Goal: Task Accomplishment & Management: Manage account settings

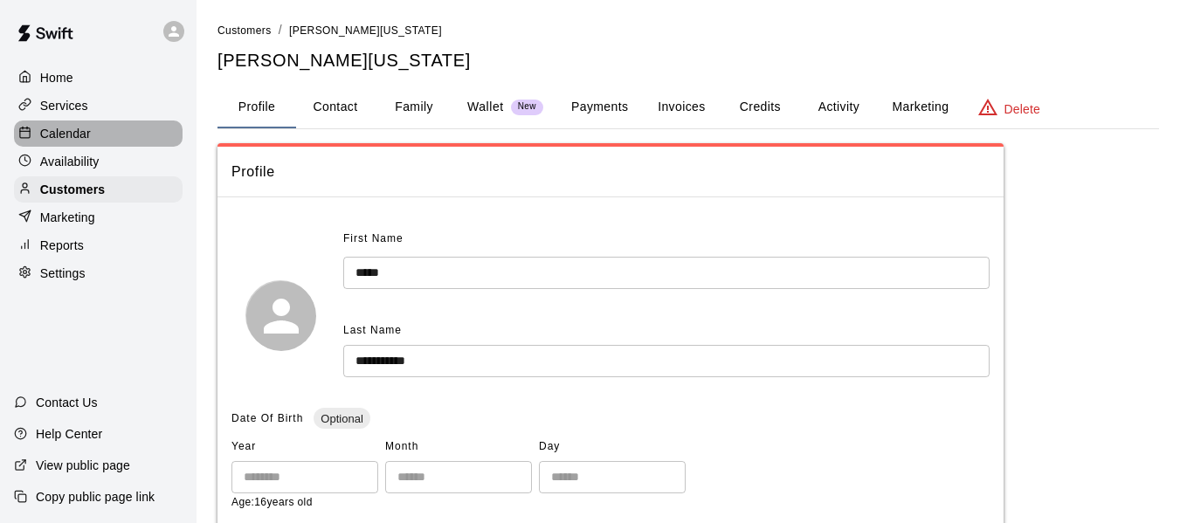
click at [83, 141] on p "Calendar" at bounding box center [65, 133] width 51 height 17
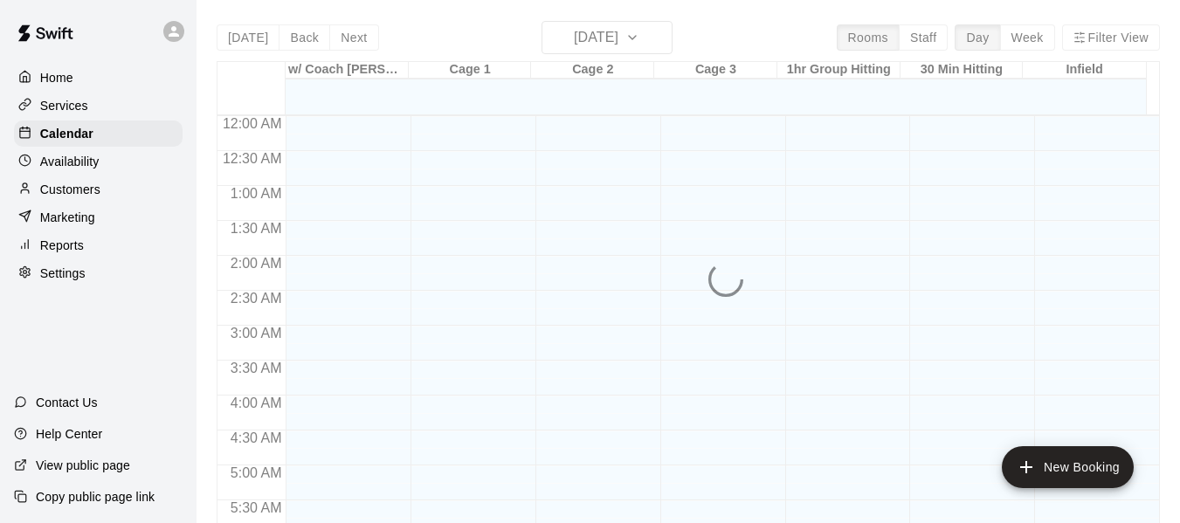
scroll to position [1198, 0]
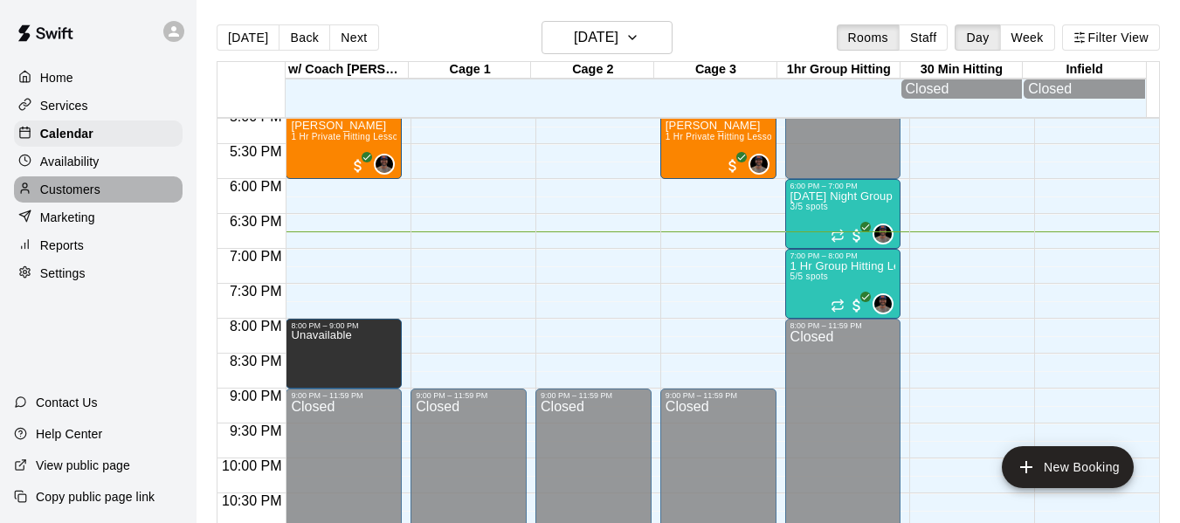
click at [76, 198] on p "Customers" at bounding box center [70, 189] width 60 height 17
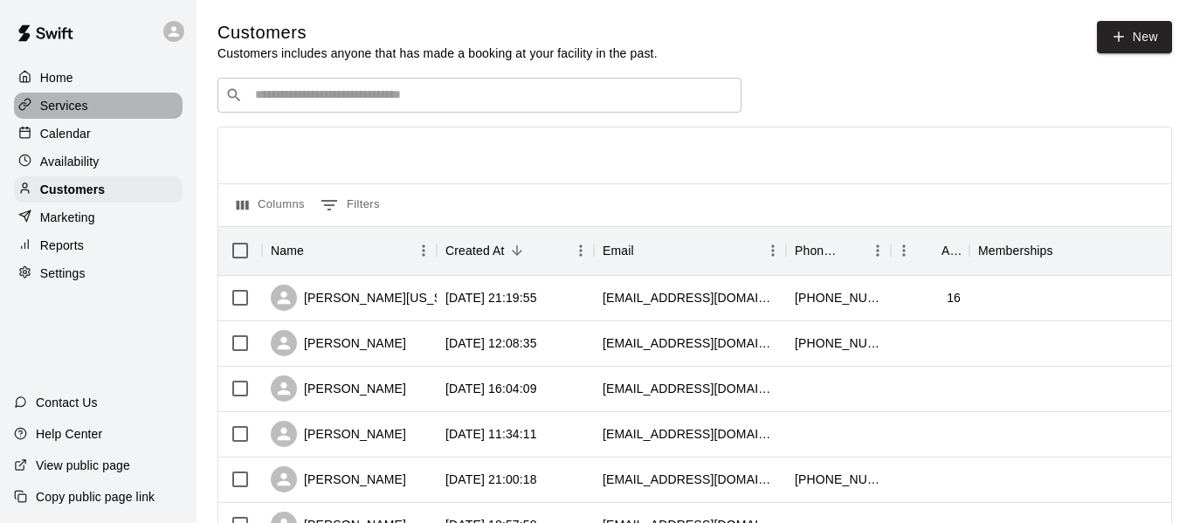
click at [83, 114] on p "Services" at bounding box center [64, 105] width 48 height 17
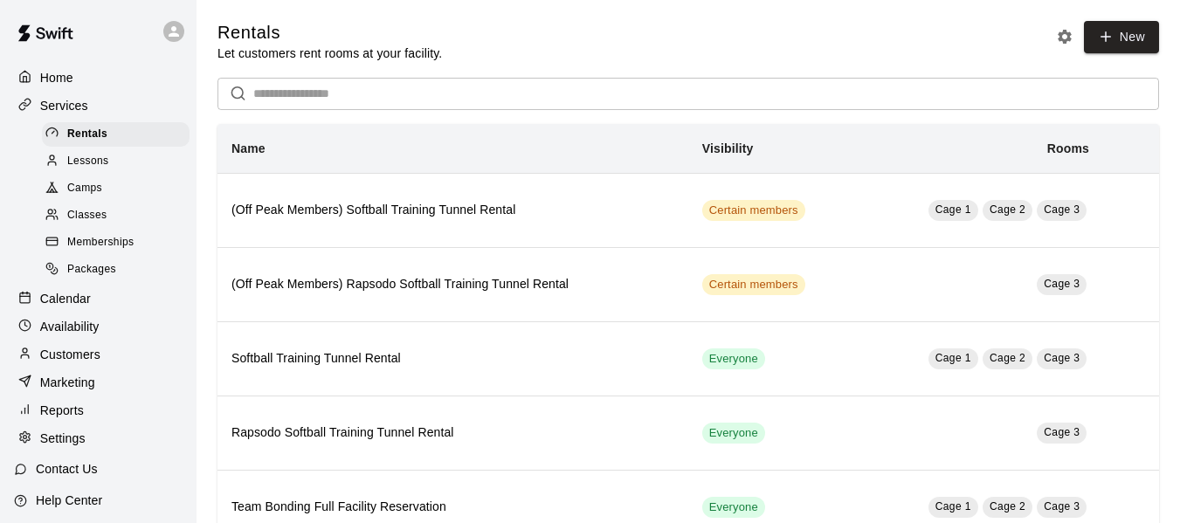
click at [100, 159] on span "Lessons" at bounding box center [88, 161] width 42 height 17
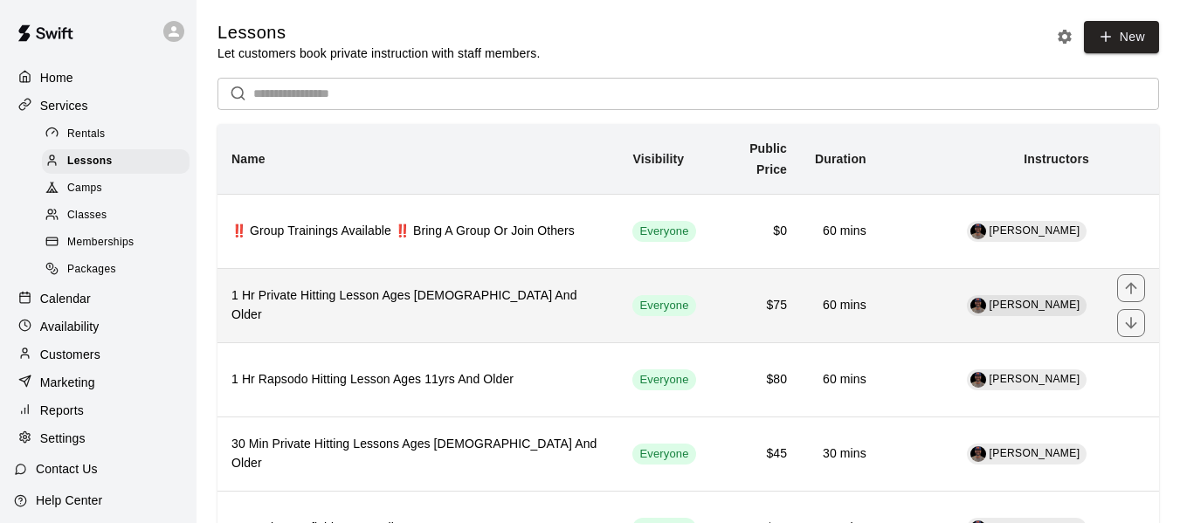
click at [410, 321] on th "1 Hr Private Hitting Lesson Ages [DEMOGRAPHIC_DATA] And Older" at bounding box center [418, 305] width 401 height 74
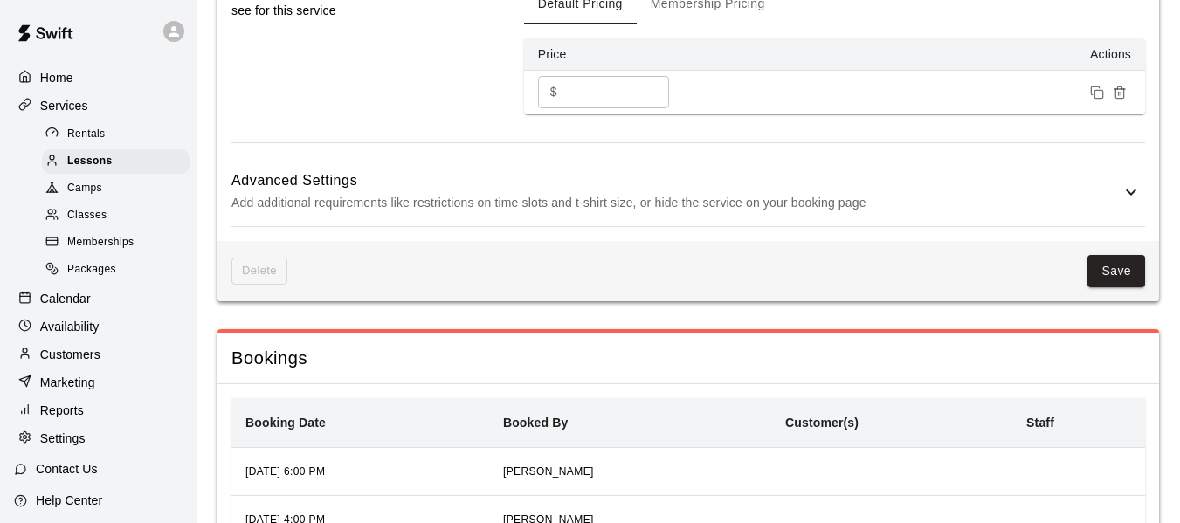
scroll to position [1435, 0]
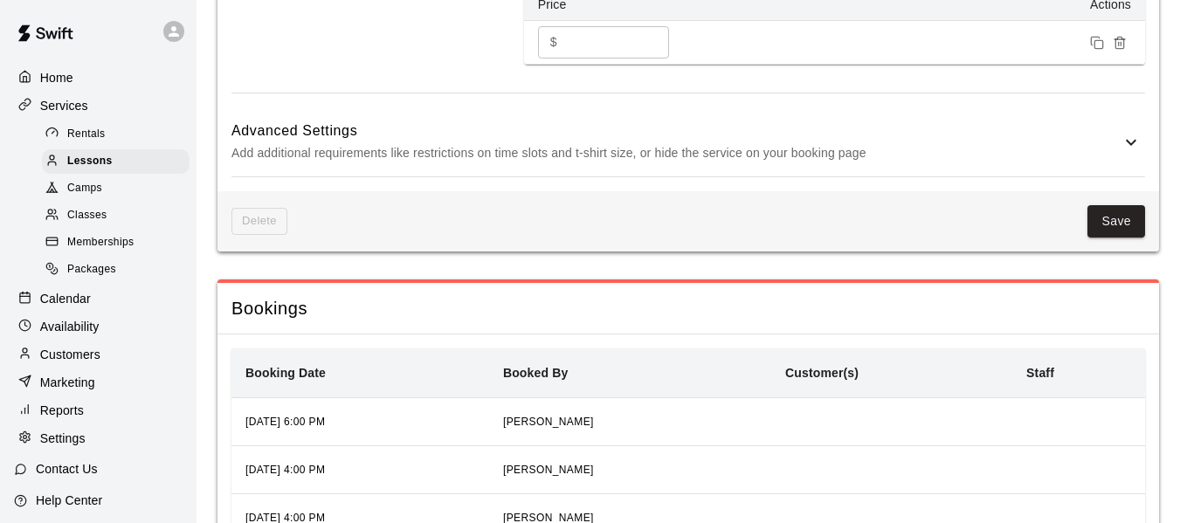
click at [986, 164] on p "Add additional requirements like restrictions on time slots and t-shirt size, o…" at bounding box center [676, 153] width 889 height 22
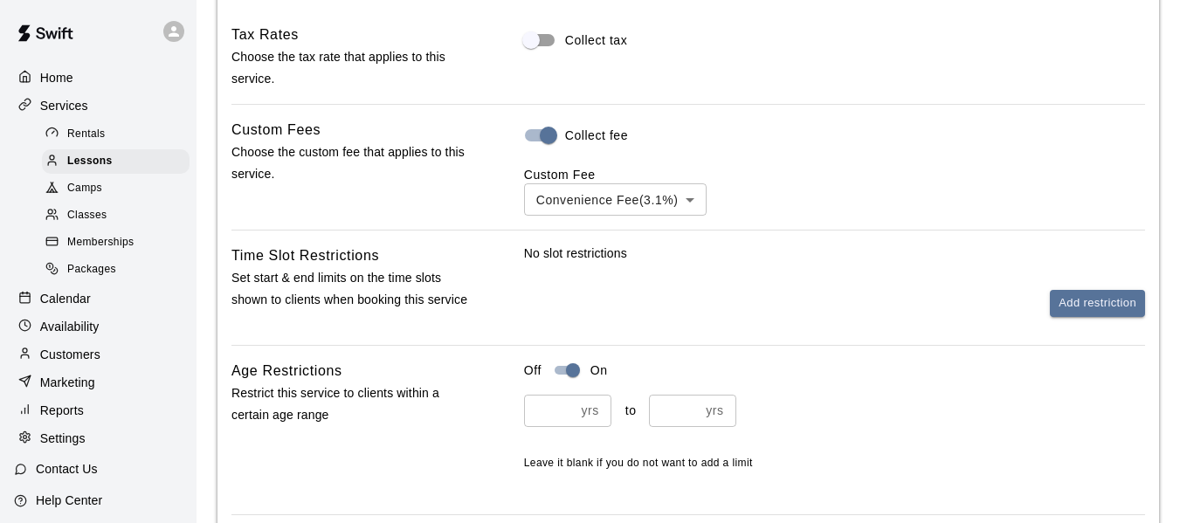
scroll to position [1639, 0]
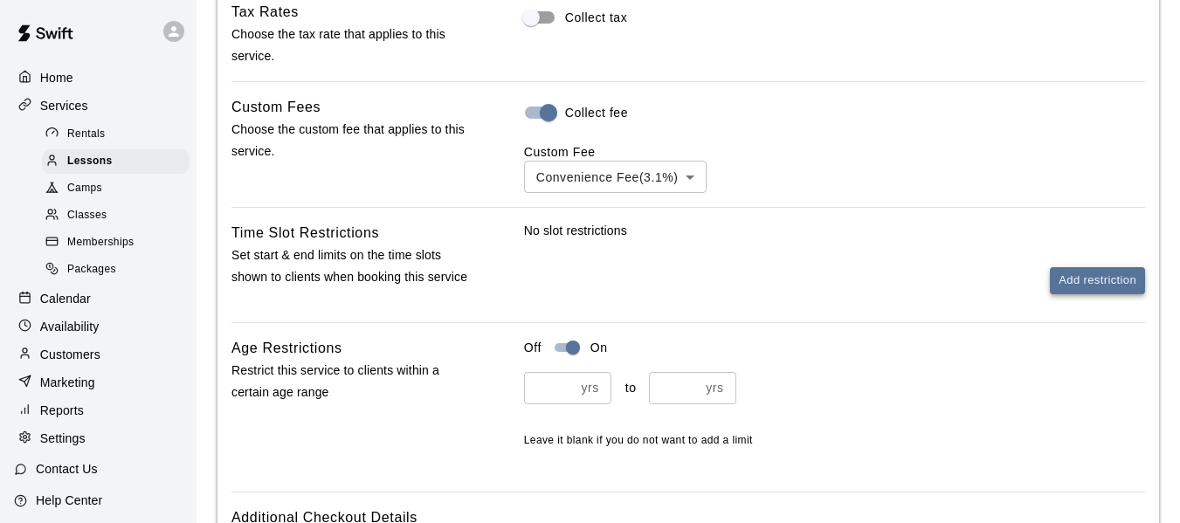
click at [1104, 280] on button "Add restriction" at bounding box center [1097, 280] width 95 height 27
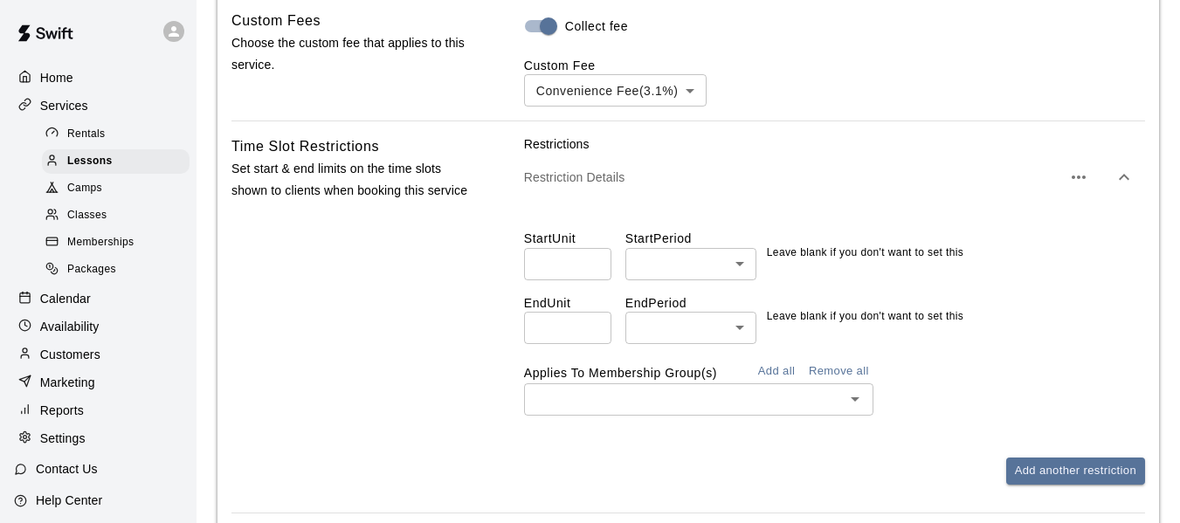
scroll to position [1843, 0]
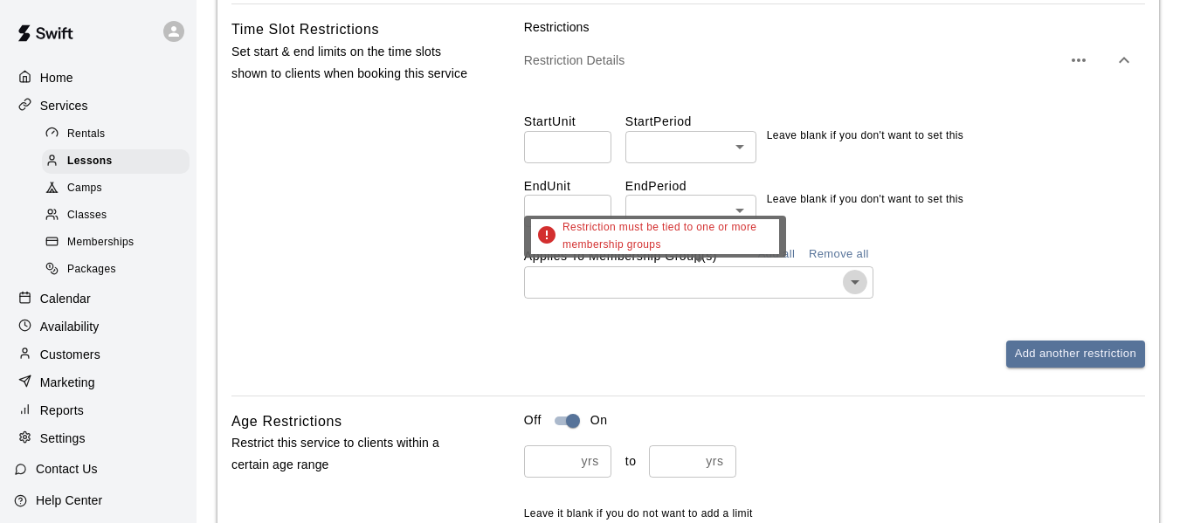
click at [851, 287] on icon "Open" at bounding box center [855, 282] width 21 height 21
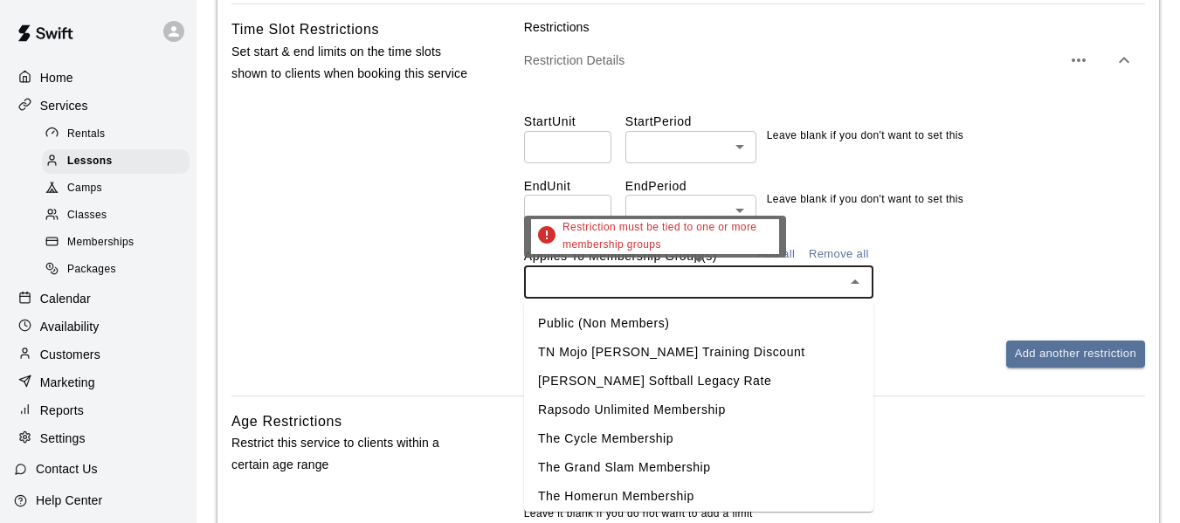
click at [851, 284] on icon "Close" at bounding box center [855, 282] width 9 height 4
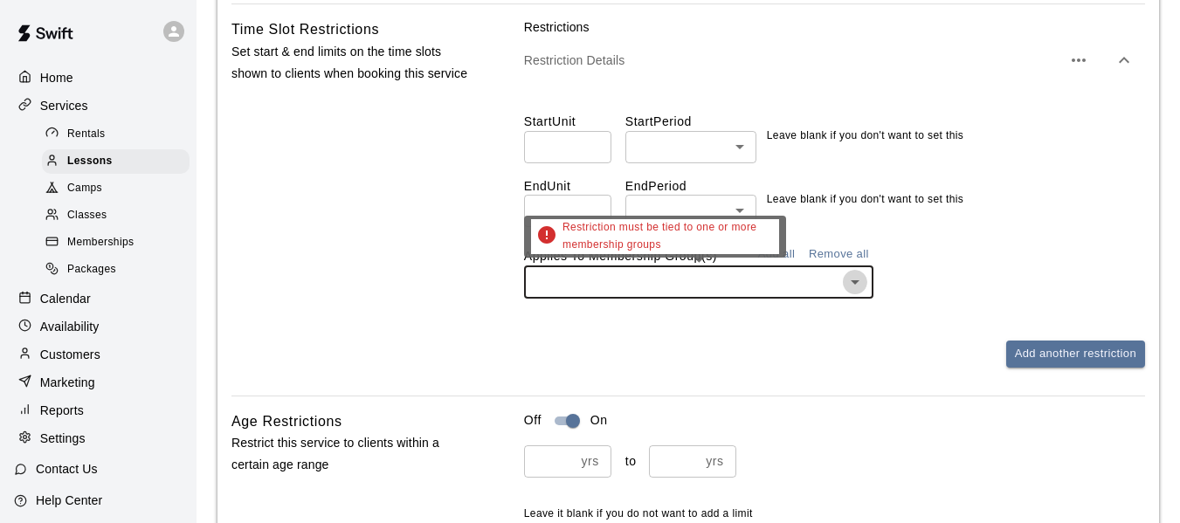
click at [851, 287] on icon "Open" at bounding box center [855, 282] width 21 height 21
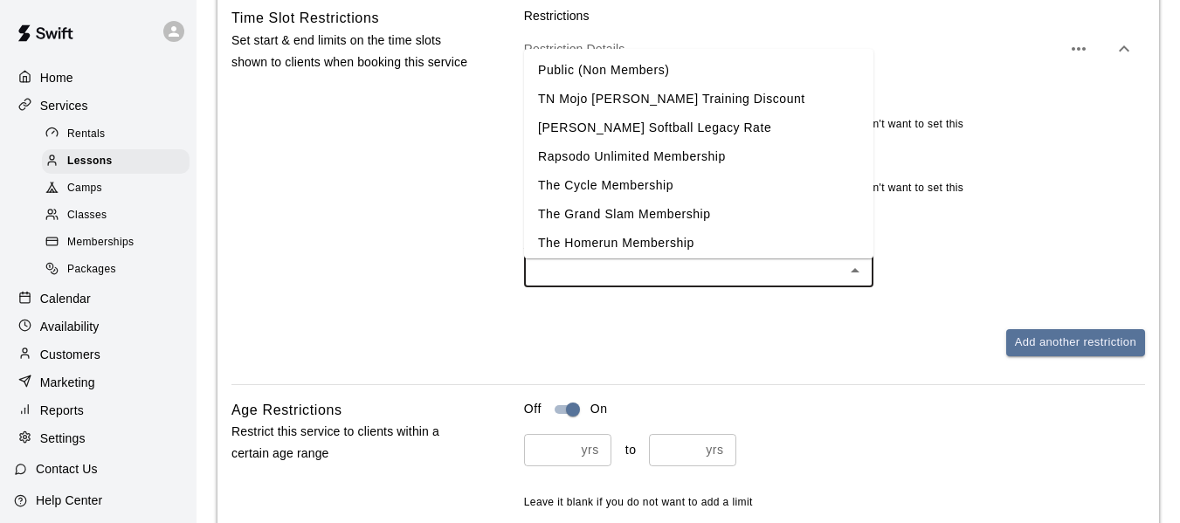
scroll to position [1864, 0]
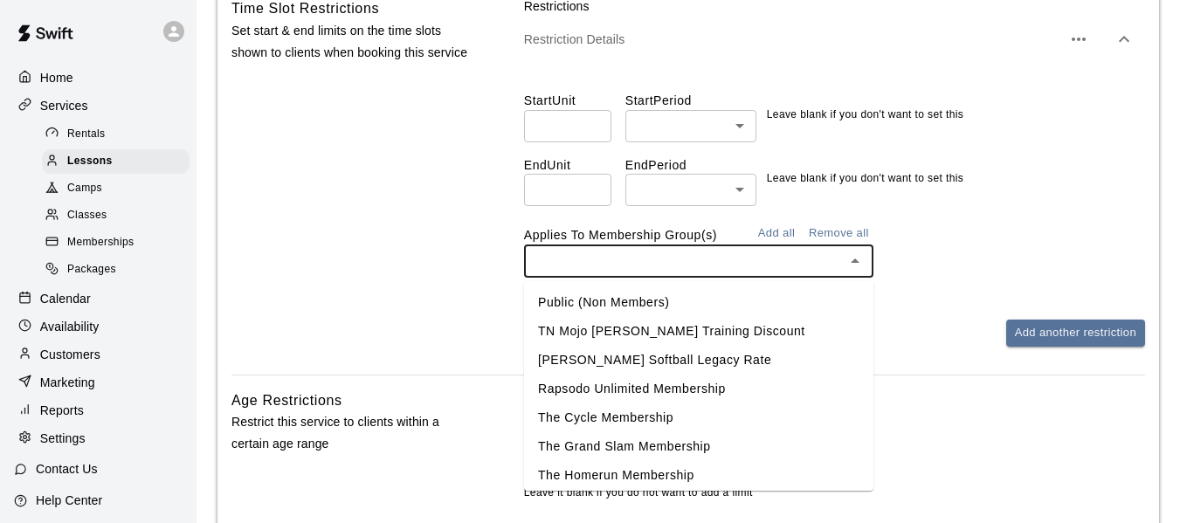
click at [1042, 226] on div "Applies To Membership Group(s) Add all Remove all ​" at bounding box center [834, 249] width 621 height 58
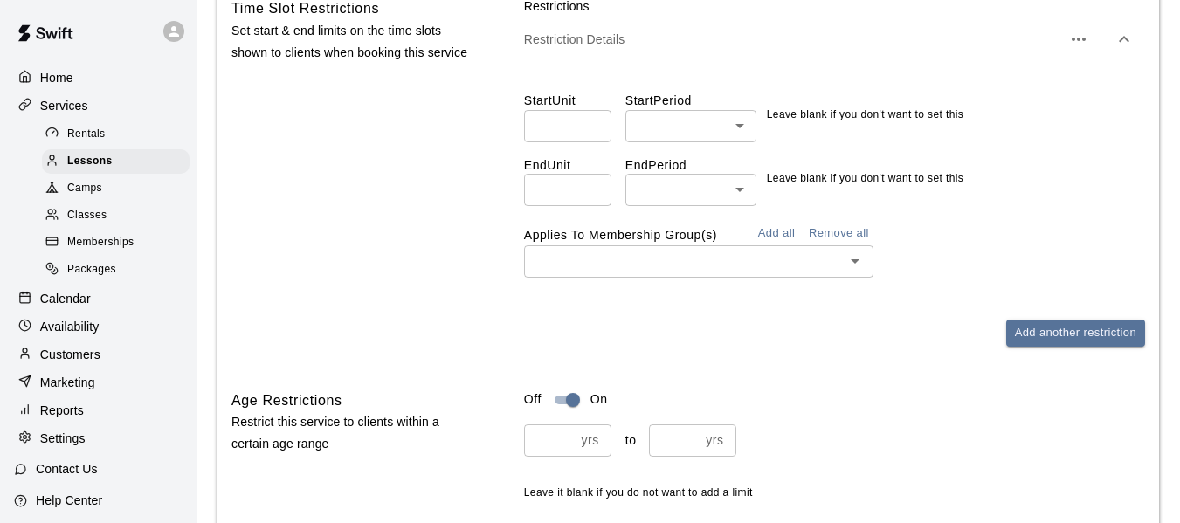
click at [1083, 43] on icon "button" at bounding box center [1079, 39] width 21 height 21
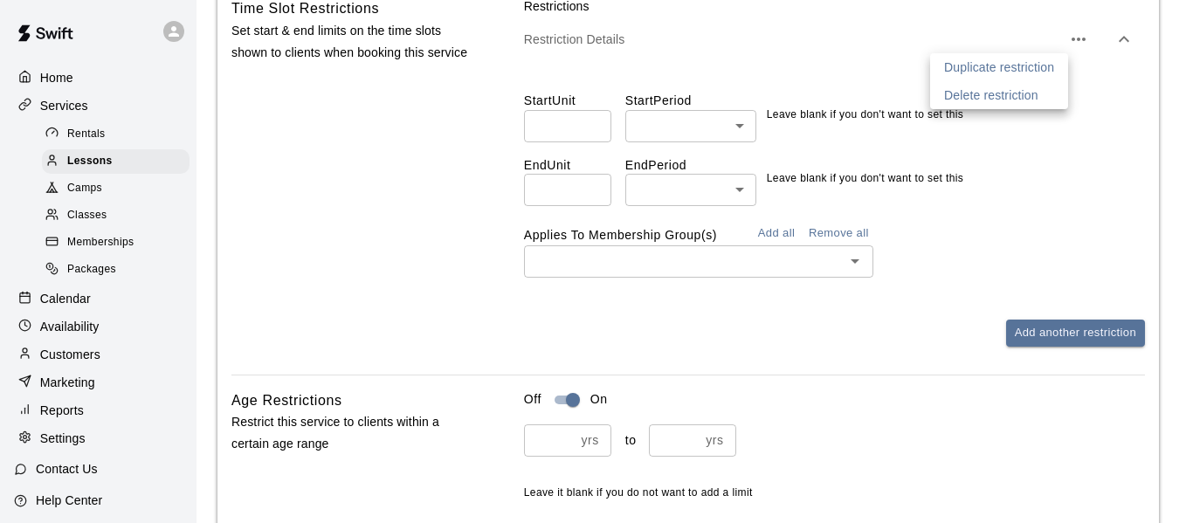
click at [1015, 97] on p "Delete restriction" at bounding box center [991, 94] width 94 height 17
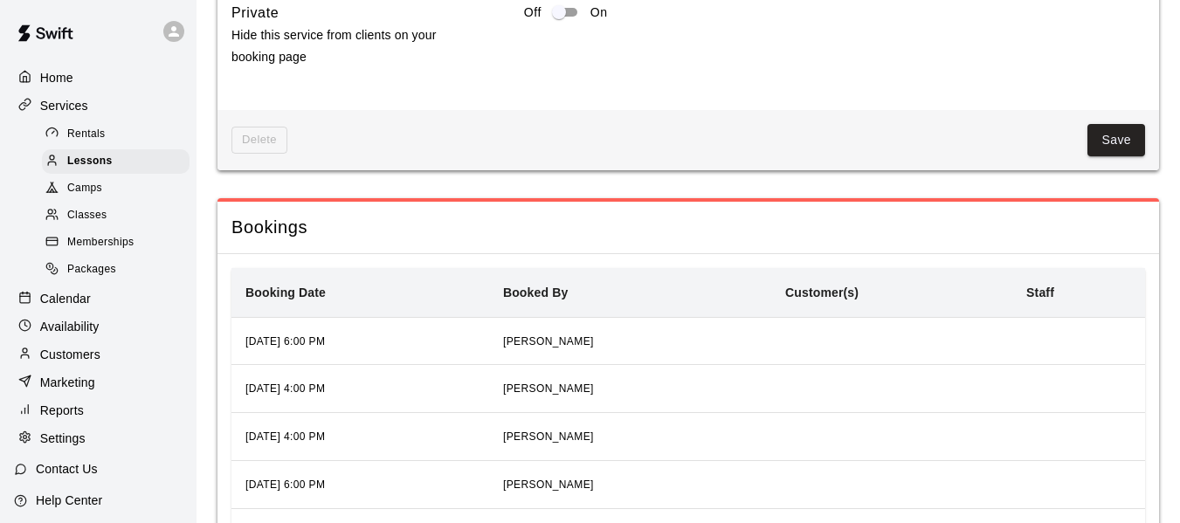
scroll to position [2388, 0]
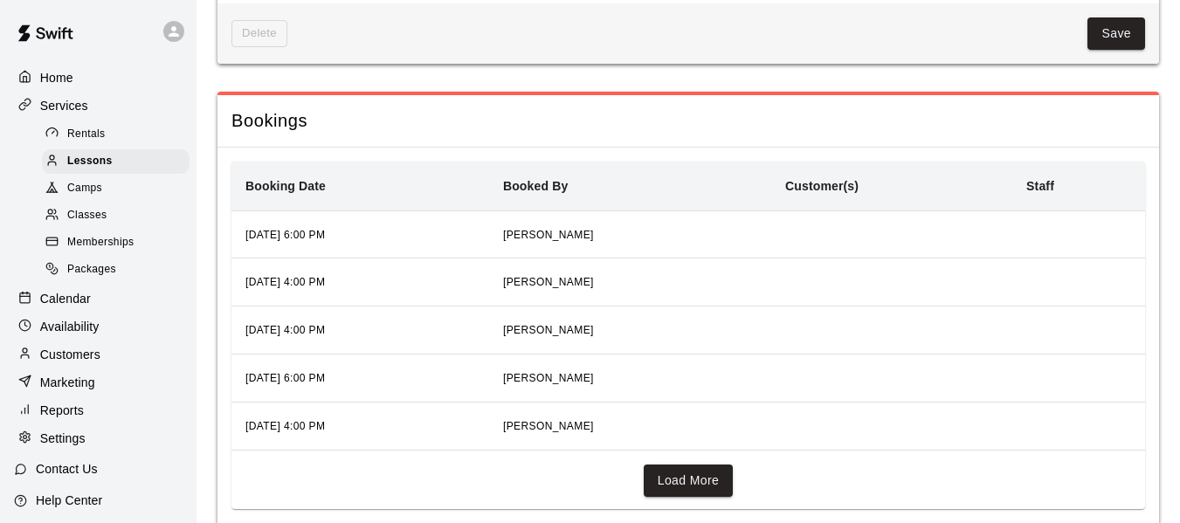
click at [67, 303] on p "Calendar" at bounding box center [65, 298] width 51 height 17
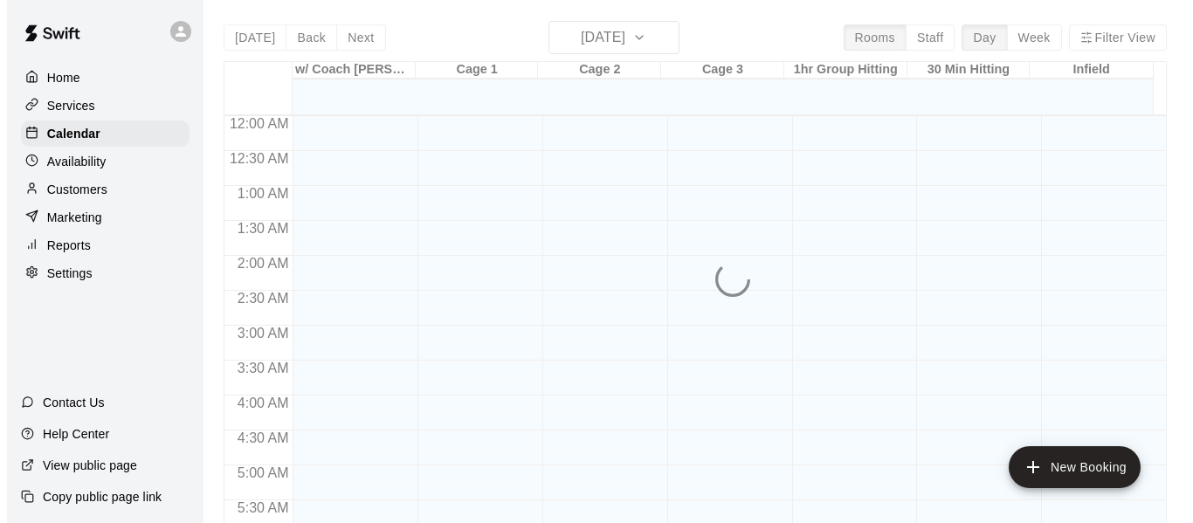
scroll to position [1198, 0]
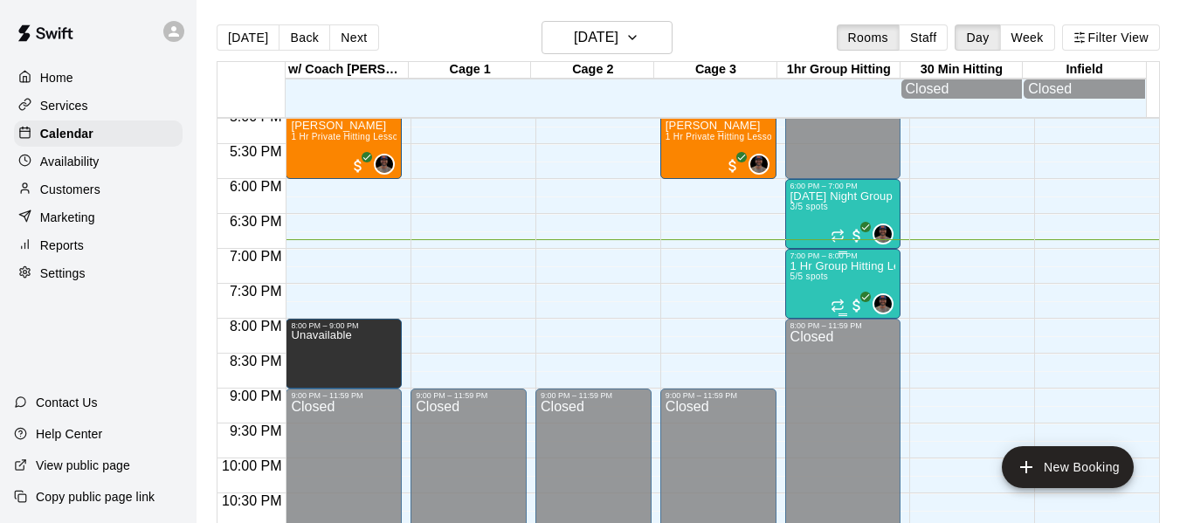
click at [834, 266] on p "1 Hr Group Hitting Lessons 12u And Older" at bounding box center [844, 266] width 106 height 0
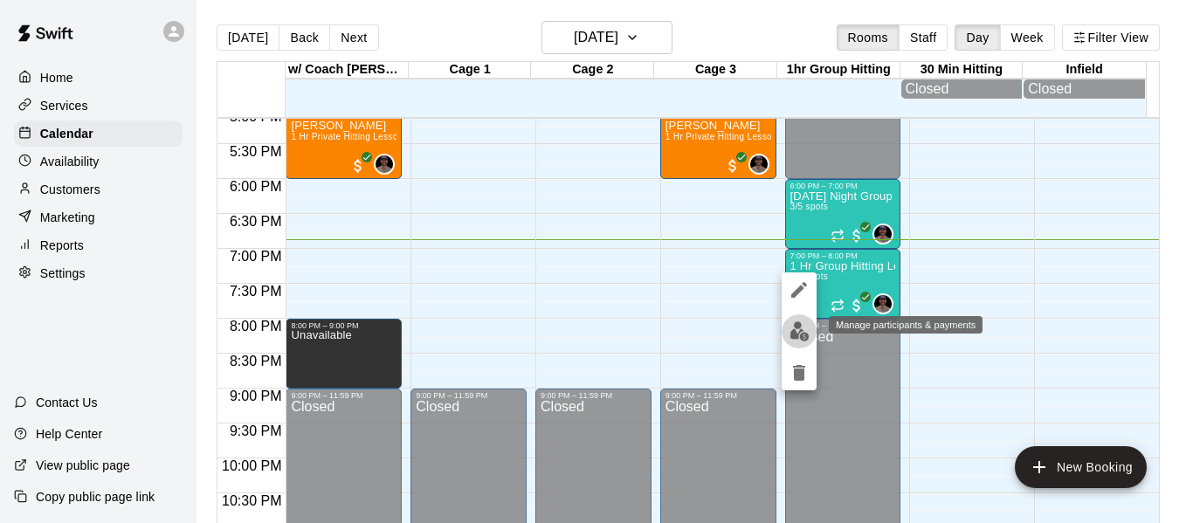
click at [801, 329] on img "edit" at bounding box center [800, 332] width 20 height 20
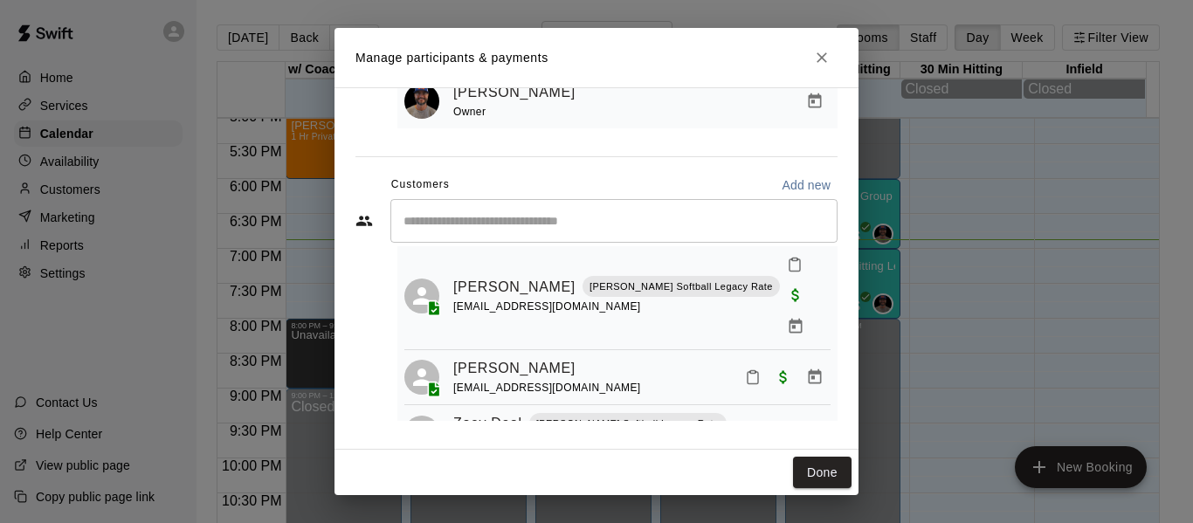
scroll to position [210, 0]
drag, startPoint x: 834, startPoint y: 470, endPoint x: 799, endPoint y: 479, distance: 36.9
click at [832, 470] on button "Done" at bounding box center [822, 473] width 59 height 32
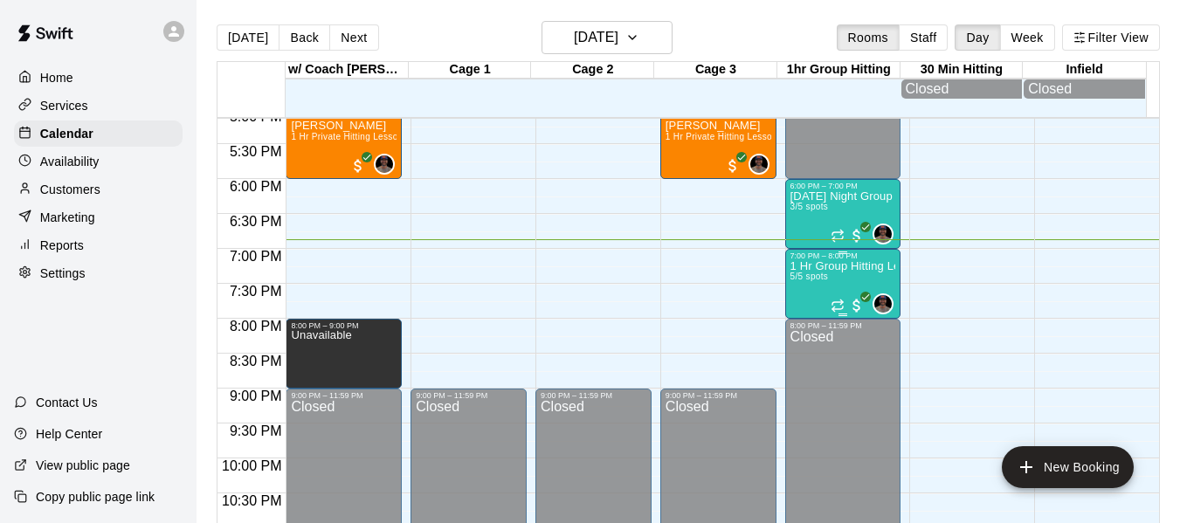
click at [834, 280] on div "1 Hr Group Hitting Lessons 12u And Older 5/5 spots" at bounding box center [844, 521] width 106 height 523
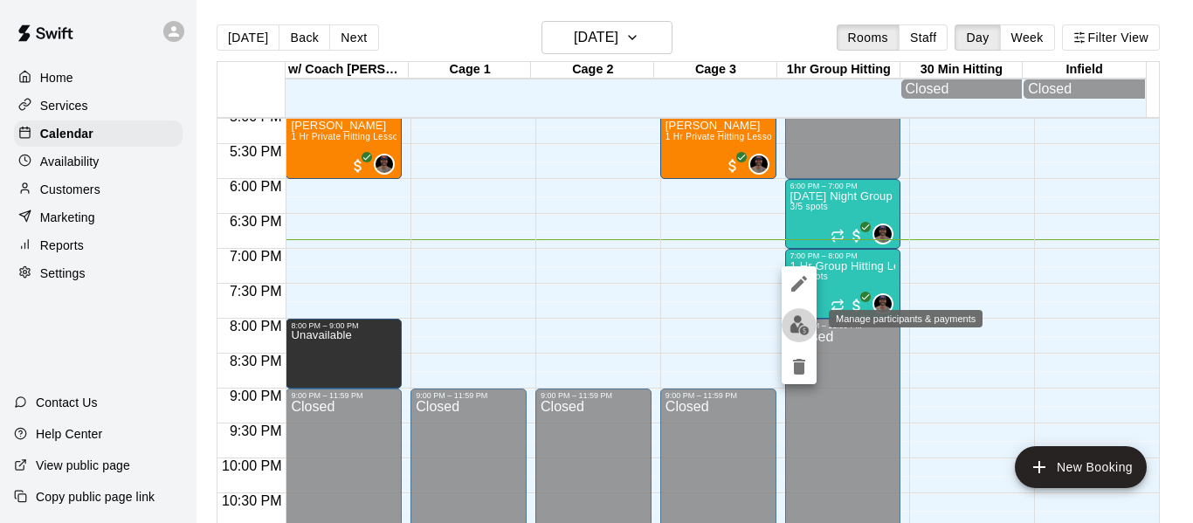
click at [798, 328] on img "edit" at bounding box center [800, 325] width 20 height 20
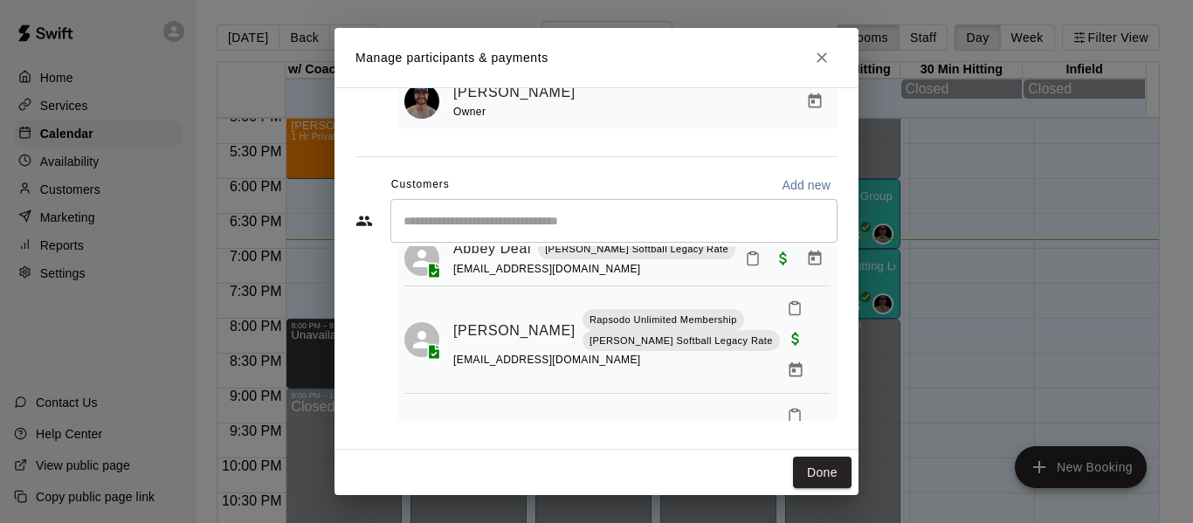
scroll to position [59, 0]
click at [787, 313] on icon "Mark attendance" at bounding box center [795, 308] width 16 height 16
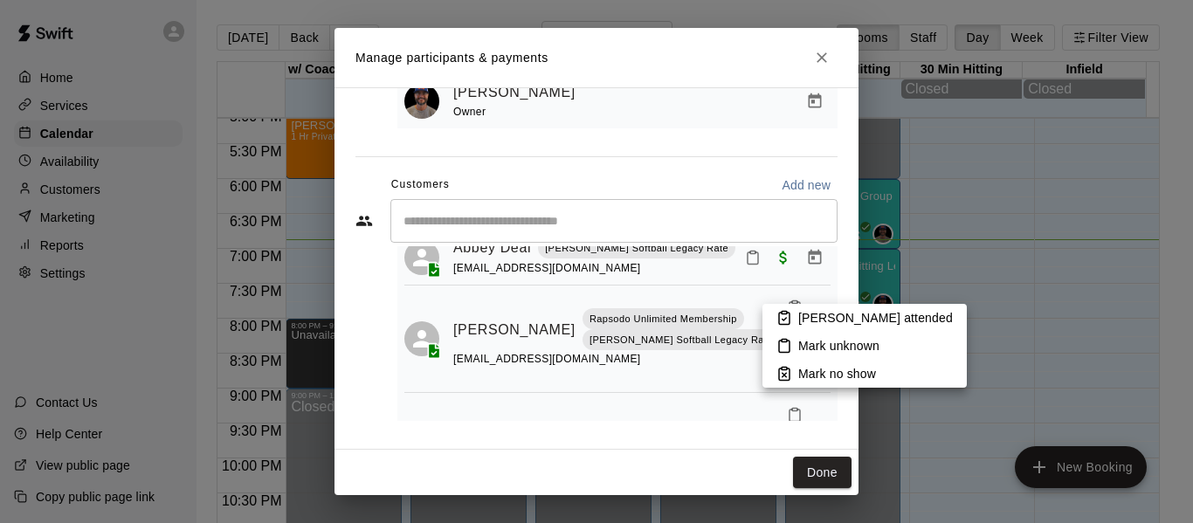
click at [817, 318] on p "[PERSON_NAME] attended" at bounding box center [876, 317] width 155 height 17
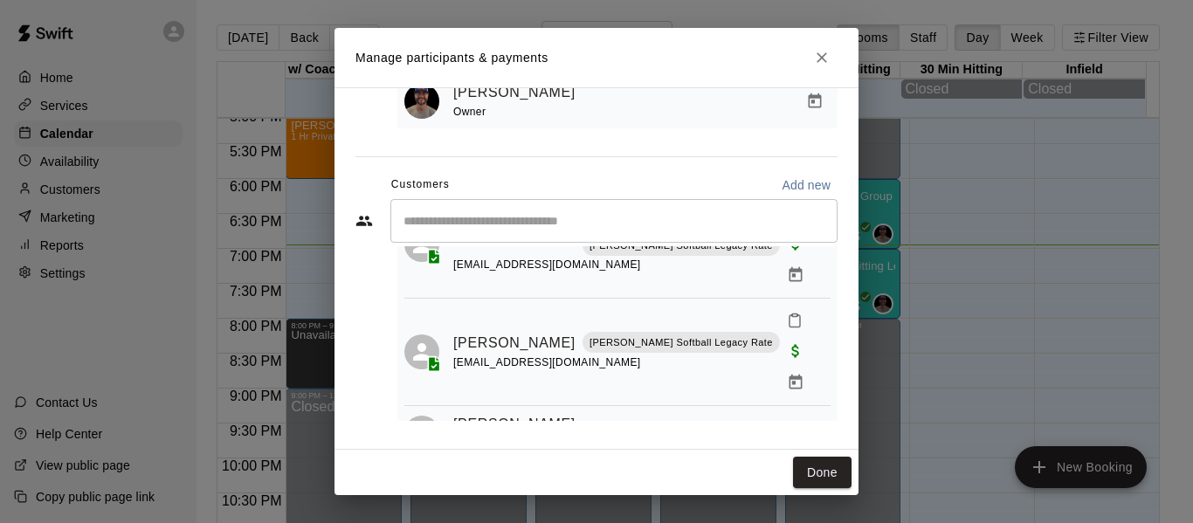
scroll to position [151, 0]
click at [787, 315] on icon "Mark attendance" at bounding box center [795, 323] width 16 height 16
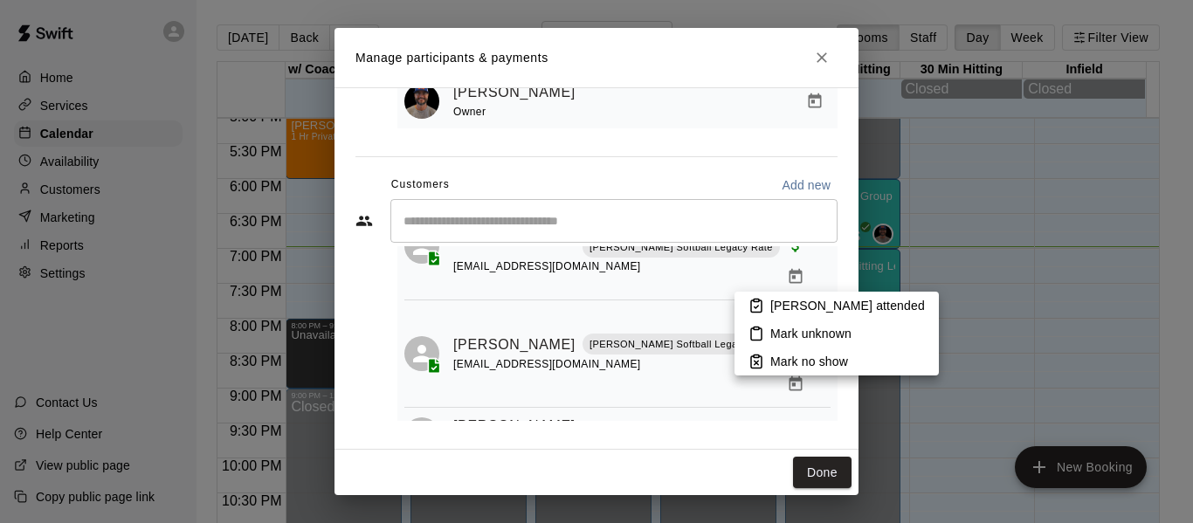
click at [777, 305] on p "[PERSON_NAME] attended" at bounding box center [848, 305] width 155 height 17
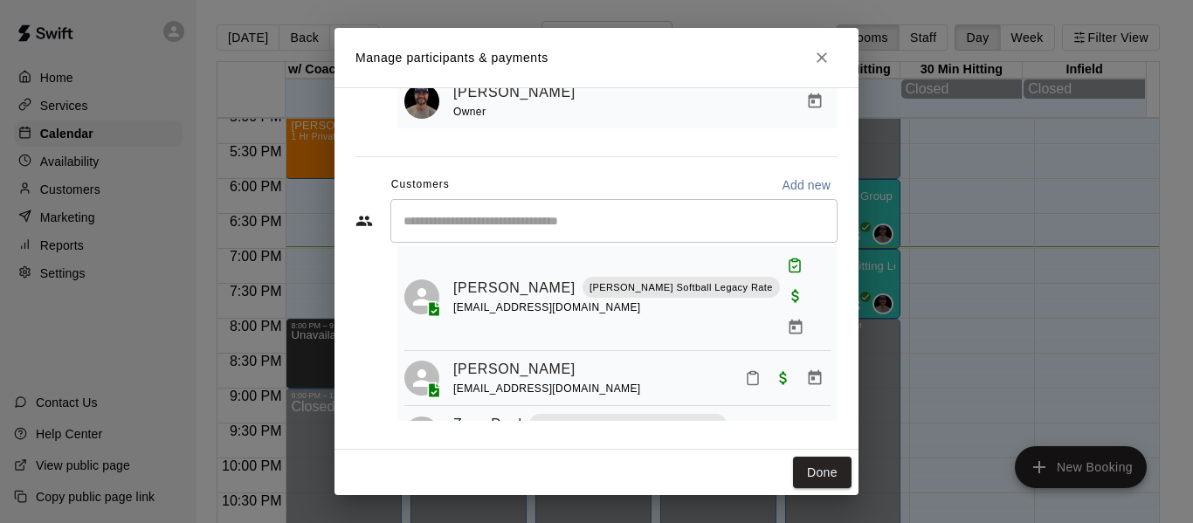
scroll to position [210, 0]
click at [825, 474] on button "Done" at bounding box center [822, 473] width 59 height 32
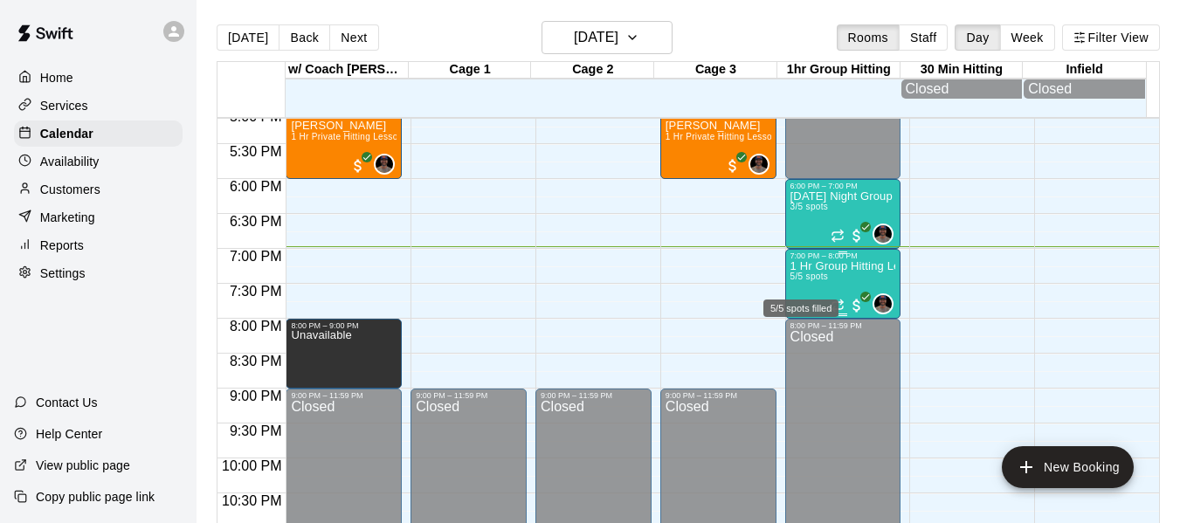
click at [800, 281] on span "5/5 spots" at bounding box center [810, 277] width 38 height 10
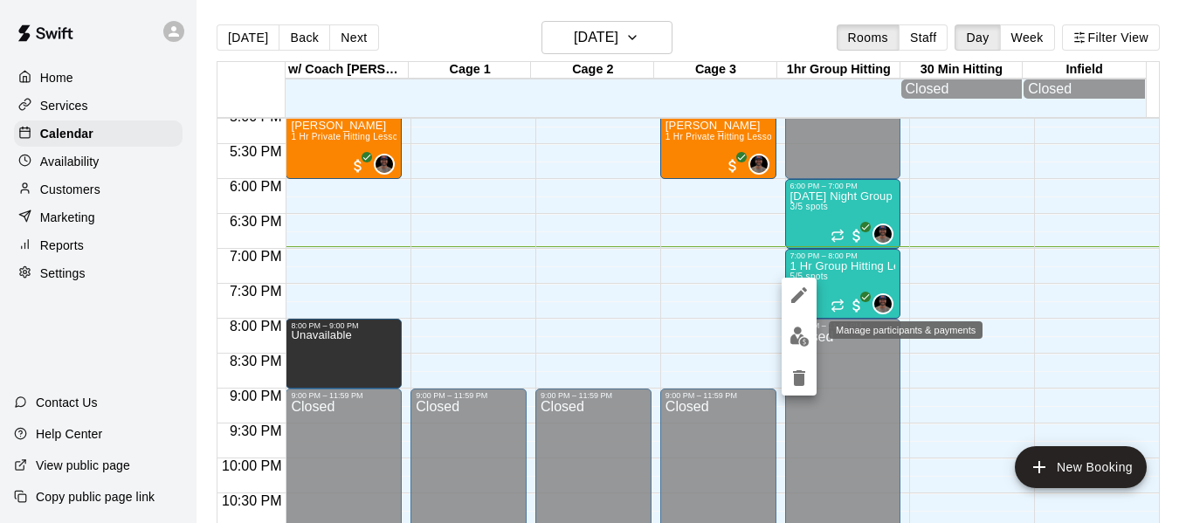
click at [797, 340] on img "edit" at bounding box center [800, 337] width 20 height 20
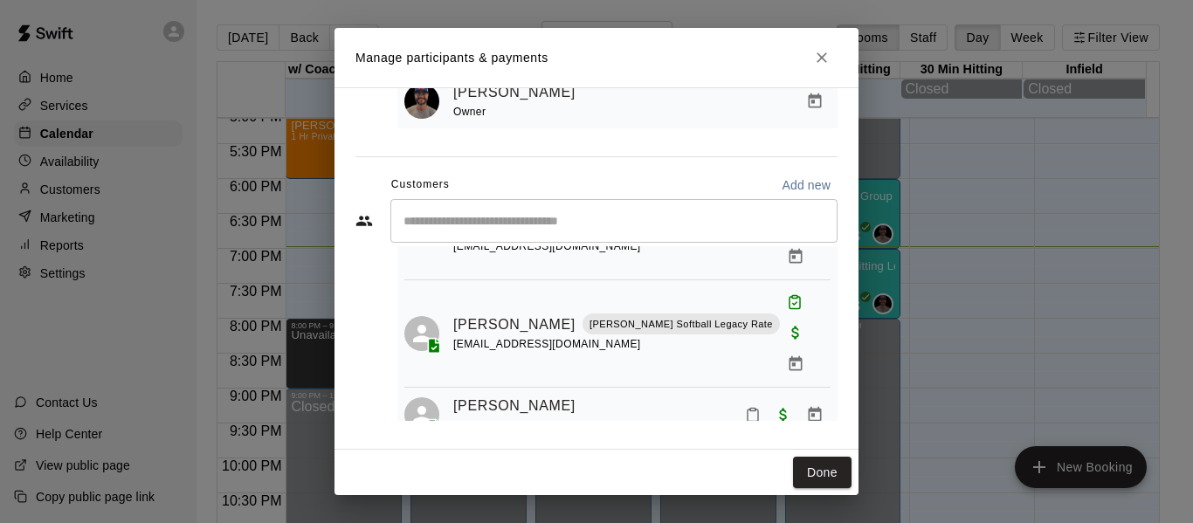
scroll to position [175, 0]
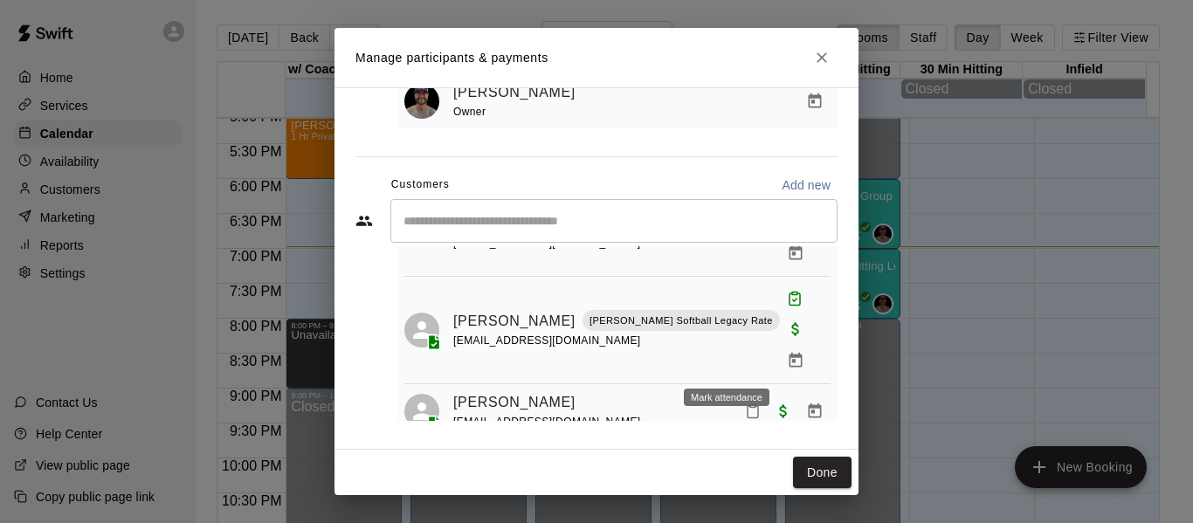
click at [748, 406] on icon "Mark attendance" at bounding box center [753, 412] width 10 height 12
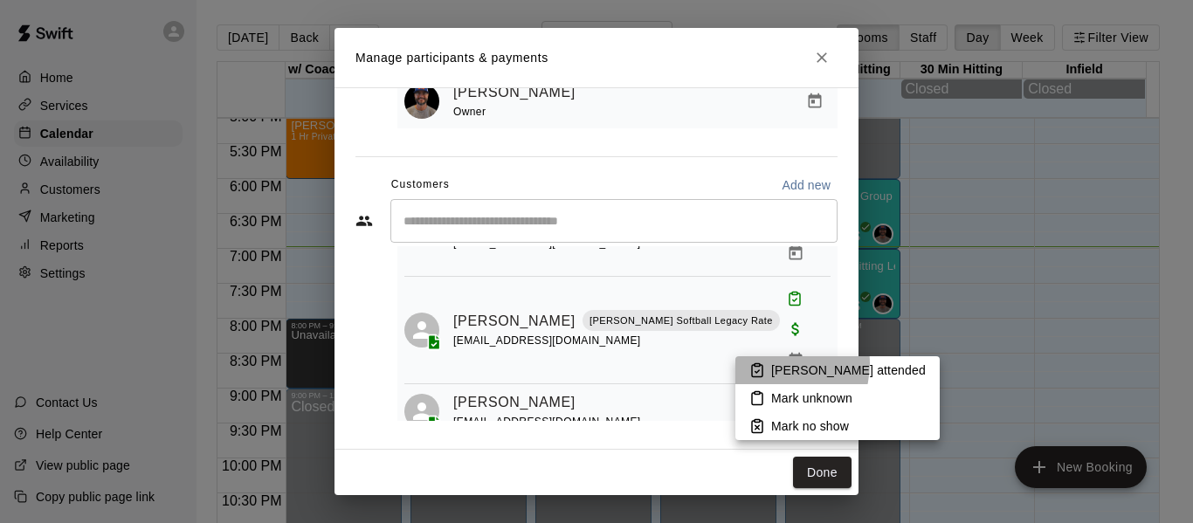
click at [771, 363] on p "[PERSON_NAME] attended" at bounding box center [848, 370] width 155 height 17
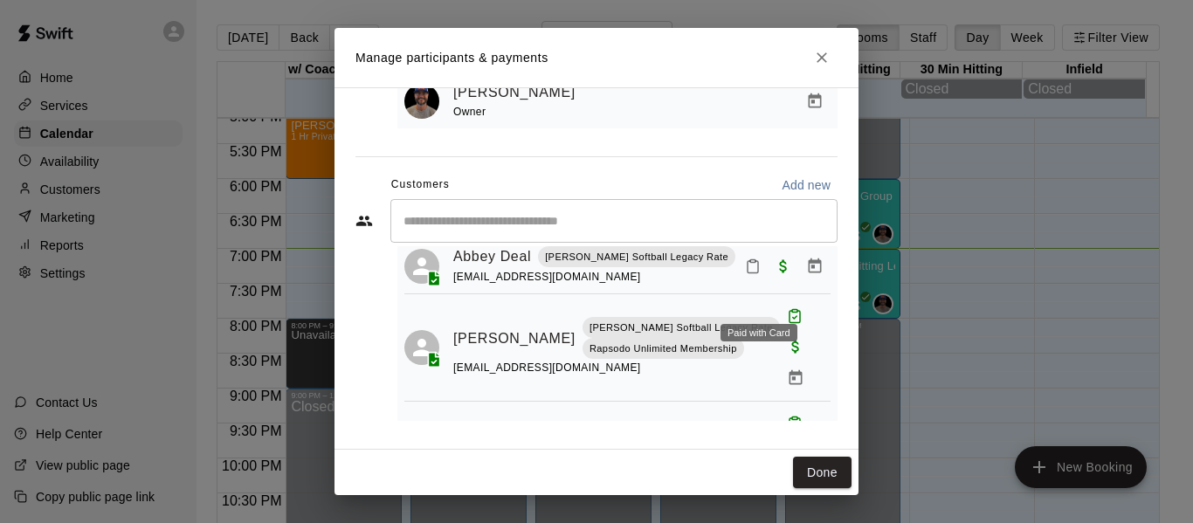
scroll to position [29, 0]
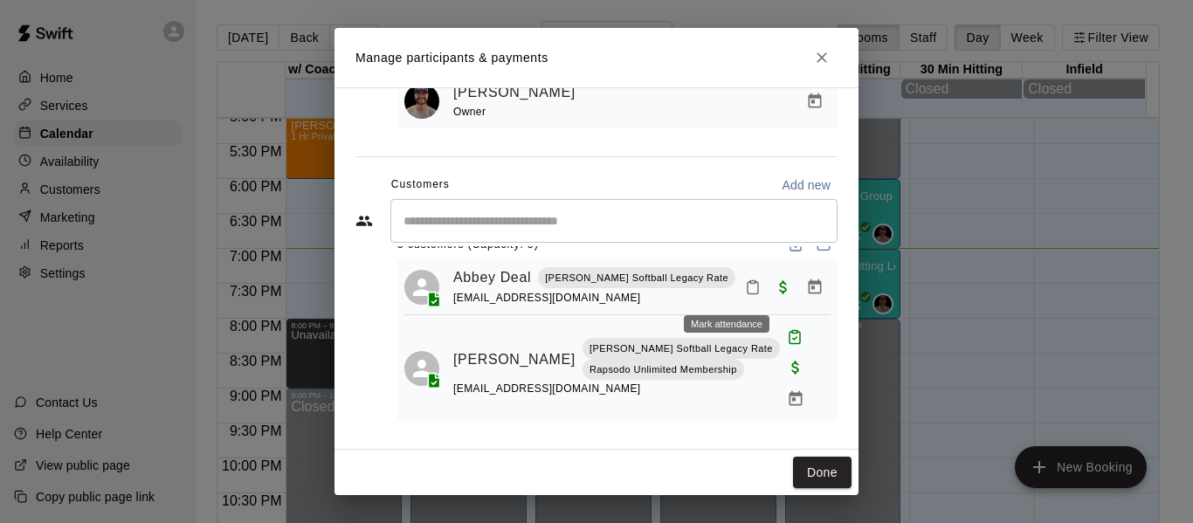
click at [745, 289] on icon "Mark attendance" at bounding box center [753, 288] width 16 height 16
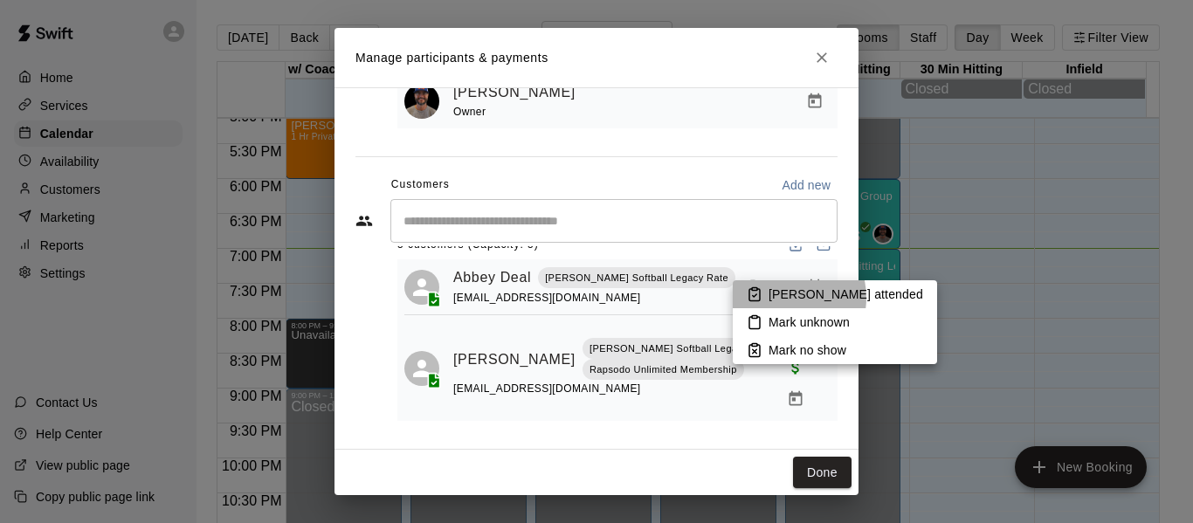
click at [779, 298] on p "[PERSON_NAME] attended" at bounding box center [846, 294] width 155 height 17
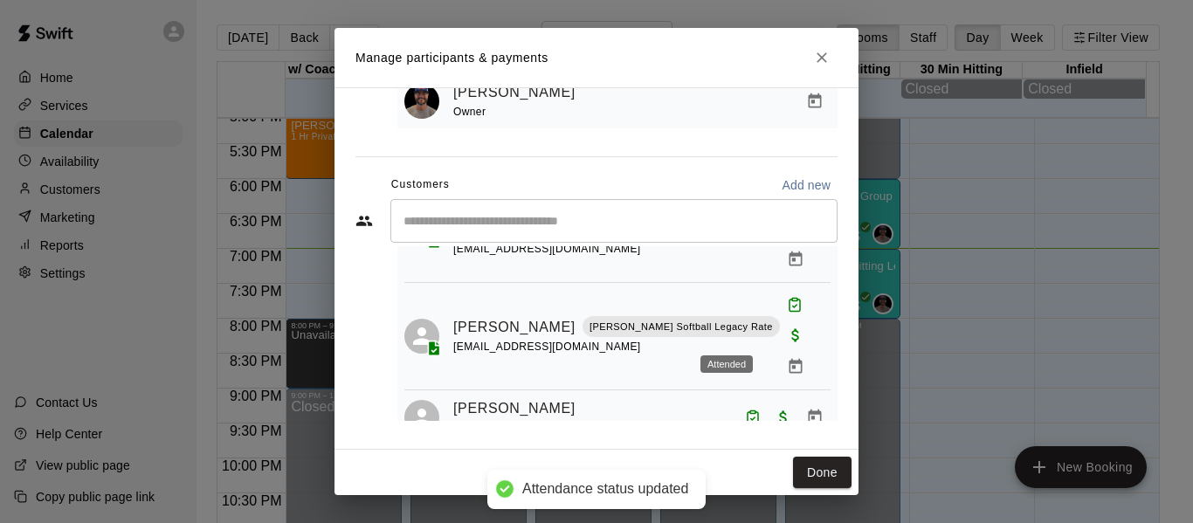
scroll to position [210, 0]
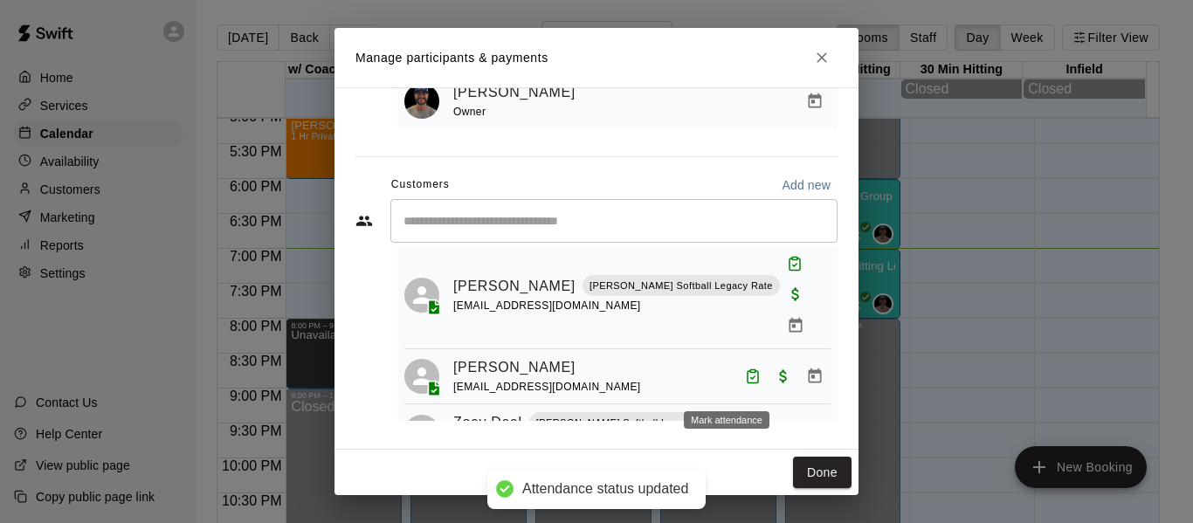
click at [745, 425] on icon "Mark attendance" at bounding box center [753, 433] width 16 height 16
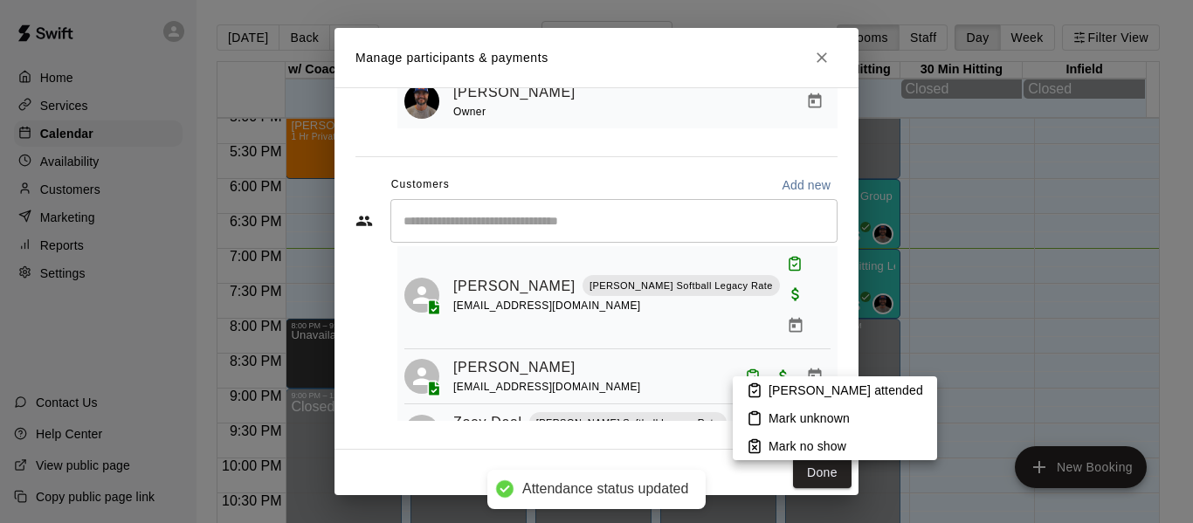
click at [766, 391] on li "[PERSON_NAME] attended" at bounding box center [835, 391] width 204 height 28
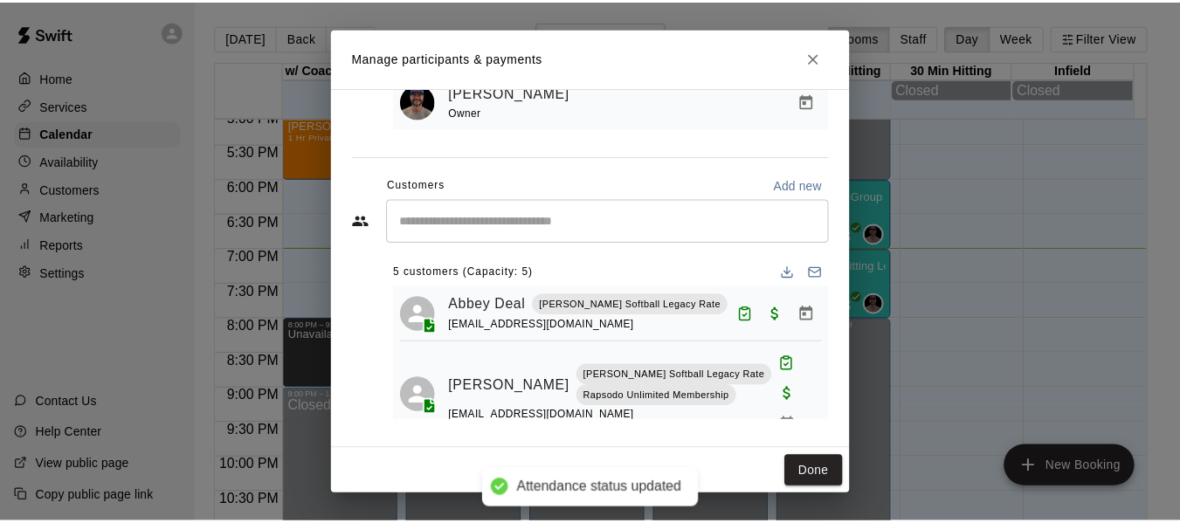
scroll to position [0, 0]
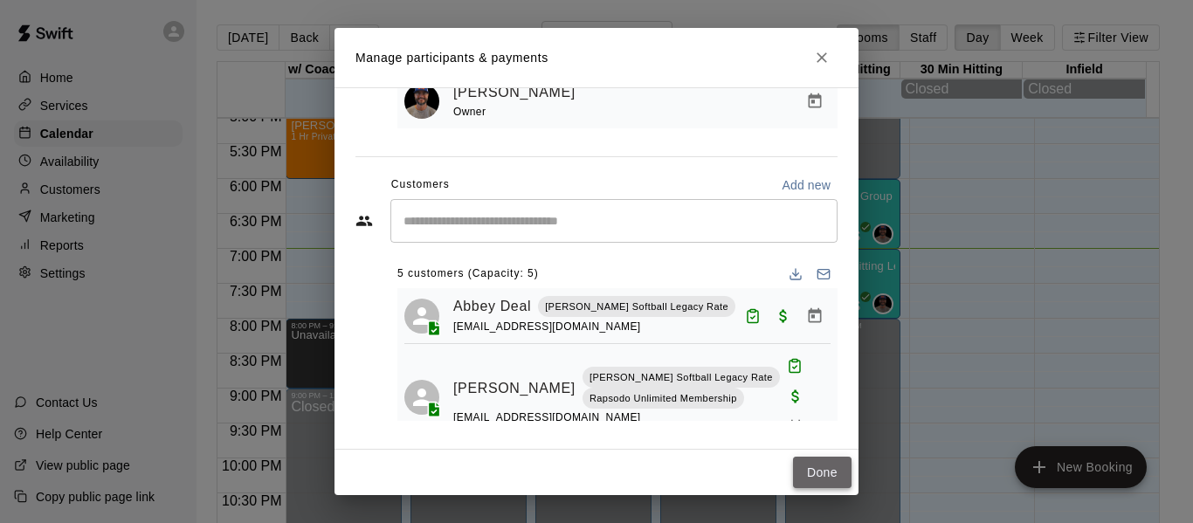
click at [824, 467] on button "Done" at bounding box center [822, 473] width 59 height 32
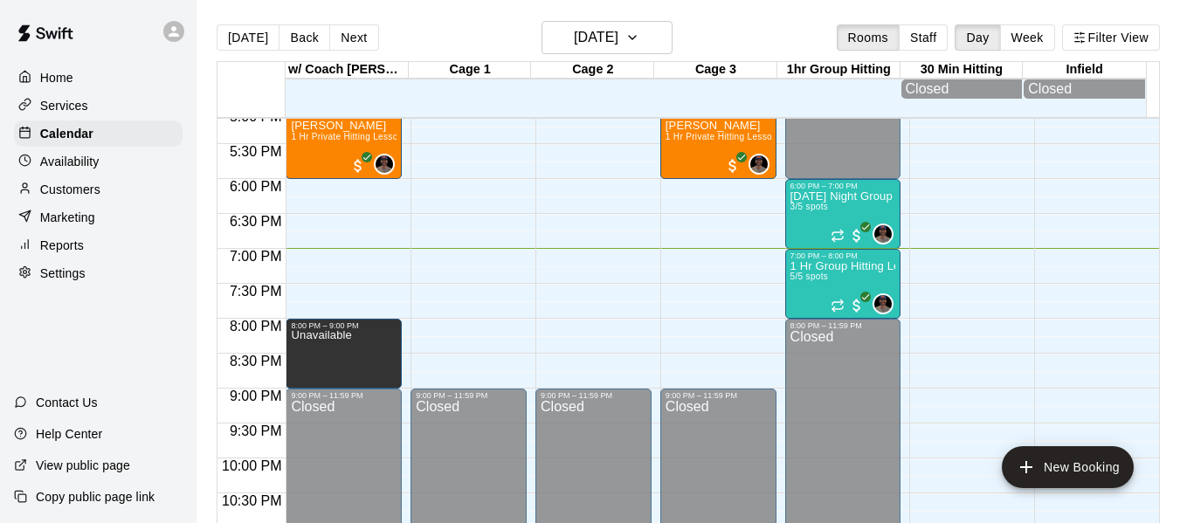
click at [80, 197] on p "Customers" at bounding box center [70, 189] width 60 height 17
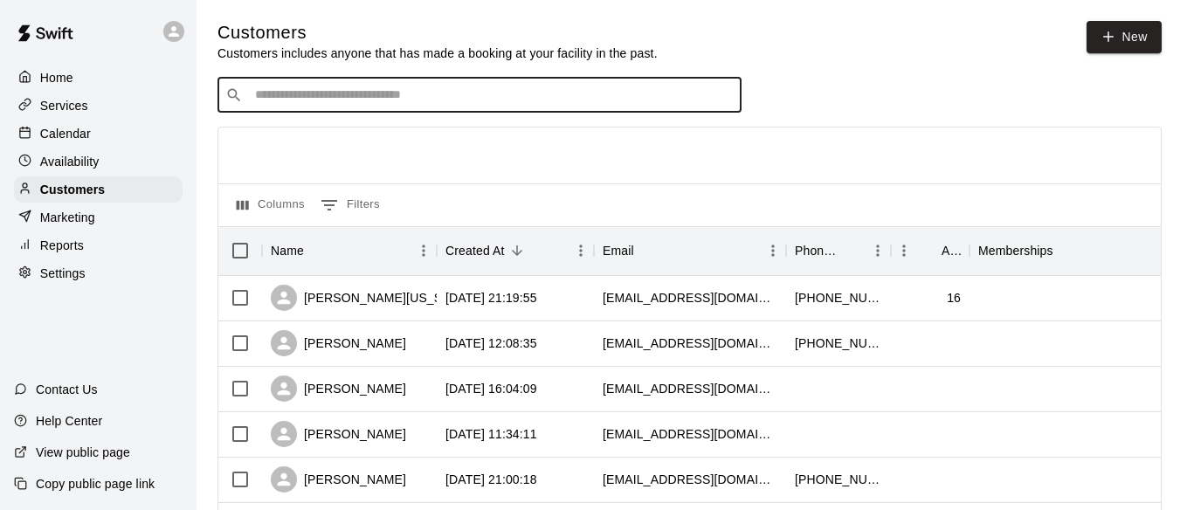
click at [328, 99] on input "Search customers by name or email" at bounding box center [492, 94] width 484 height 17
type input "*****"
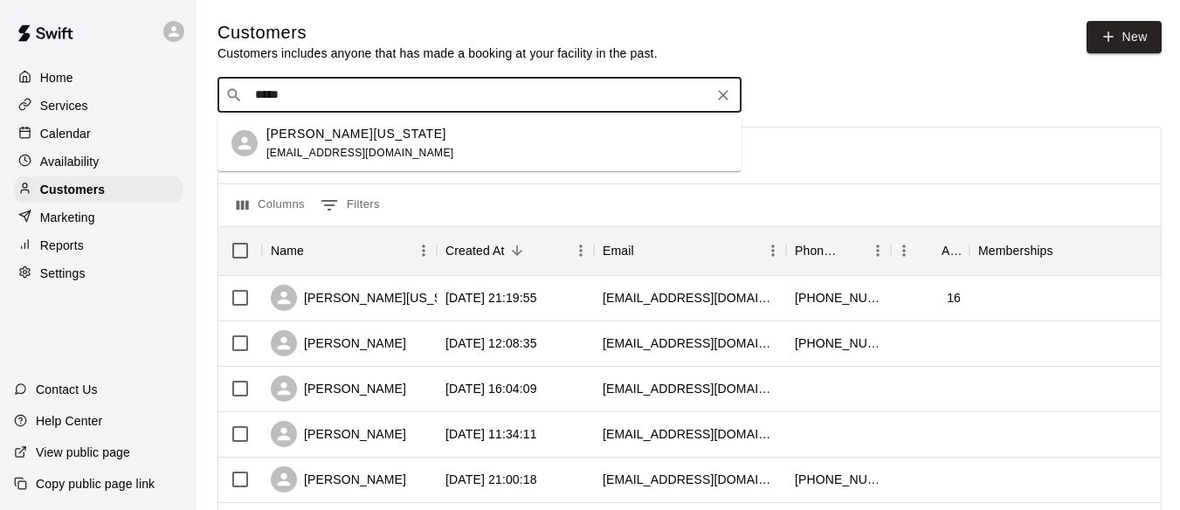
click at [349, 139] on p "[PERSON_NAME][US_STATE]" at bounding box center [356, 134] width 180 height 18
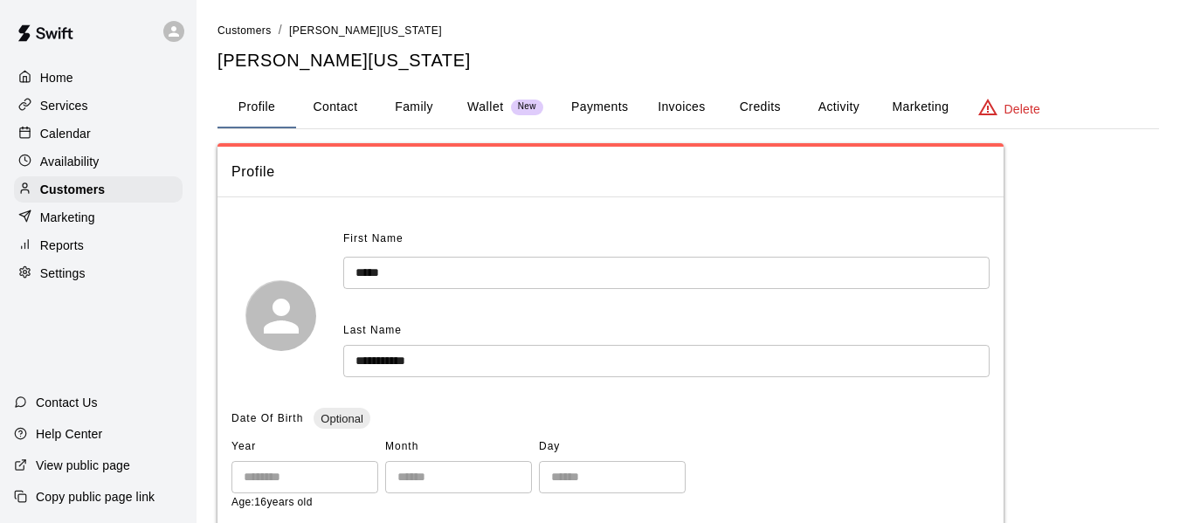
click at [488, 107] on p "Wallet" at bounding box center [485, 107] width 37 height 18
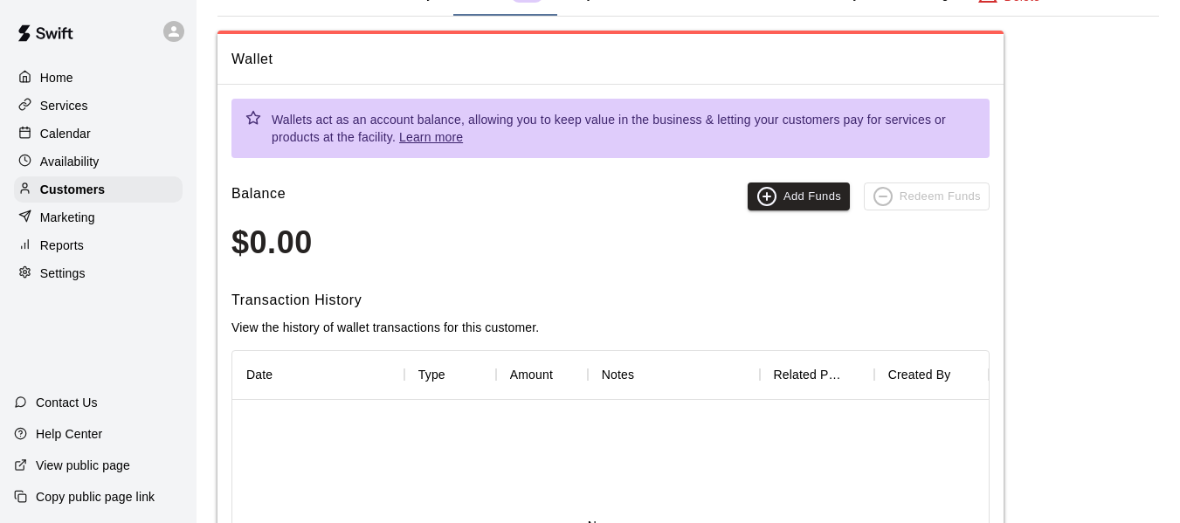
scroll to position [116, 0]
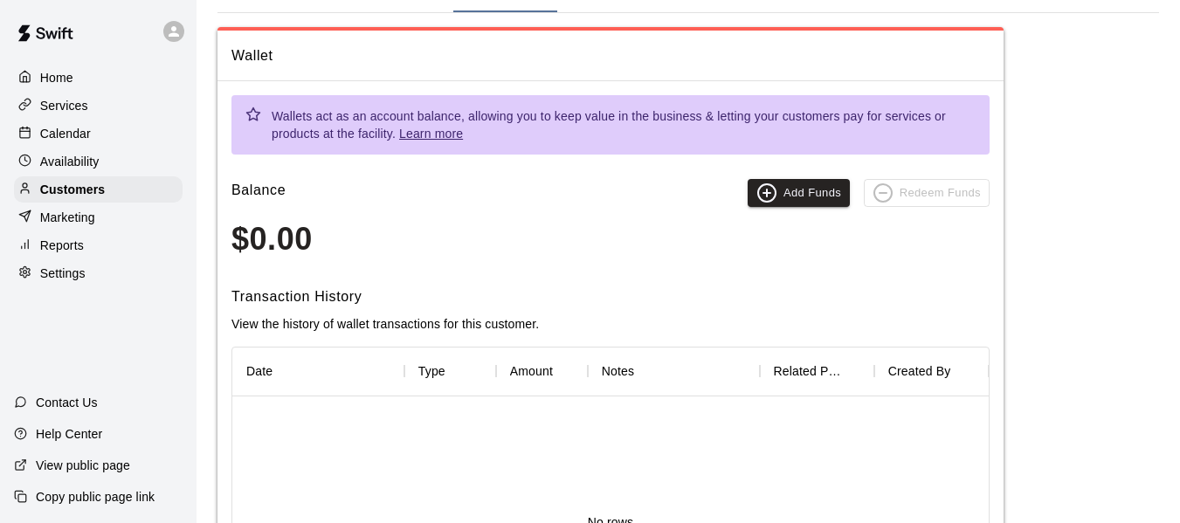
click at [64, 142] on p "Calendar" at bounding box center [65, 133] width 51 height 17
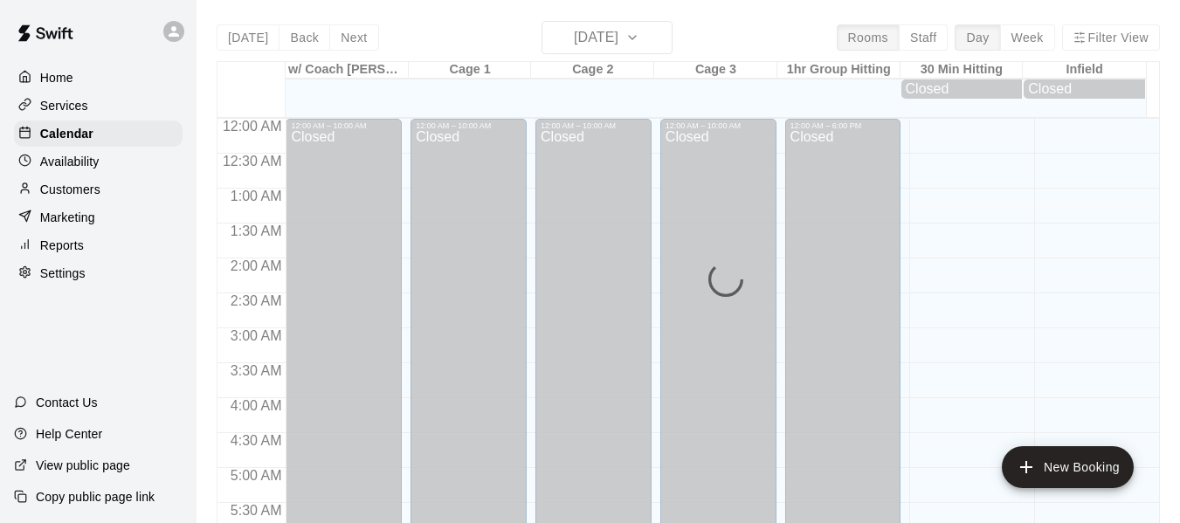
scroll to position [1198, 0]
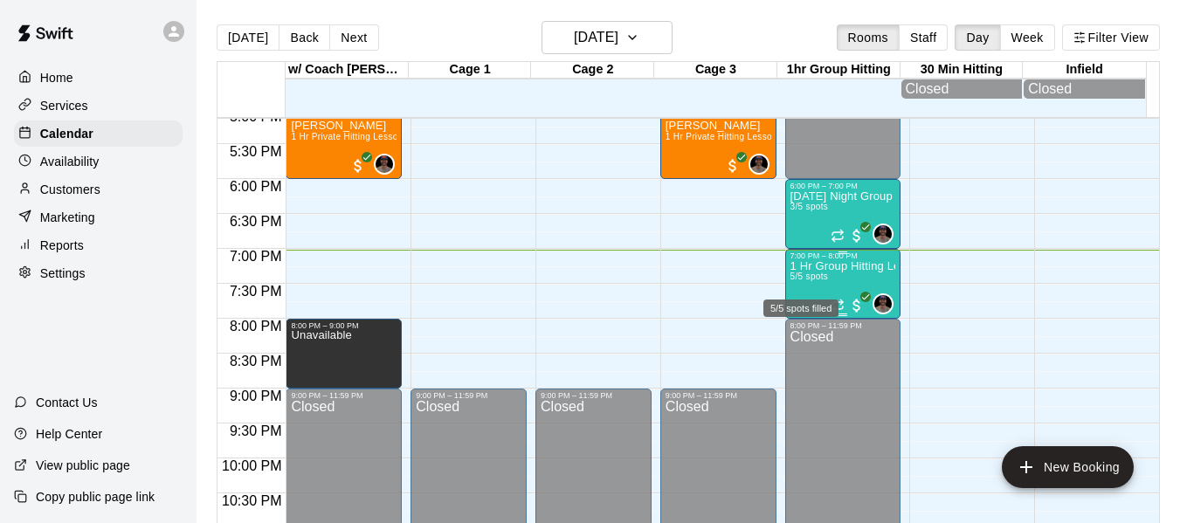
click at [820, 280] on span "5/5 spots" at bounding box center [810, 277] width 38 height 10
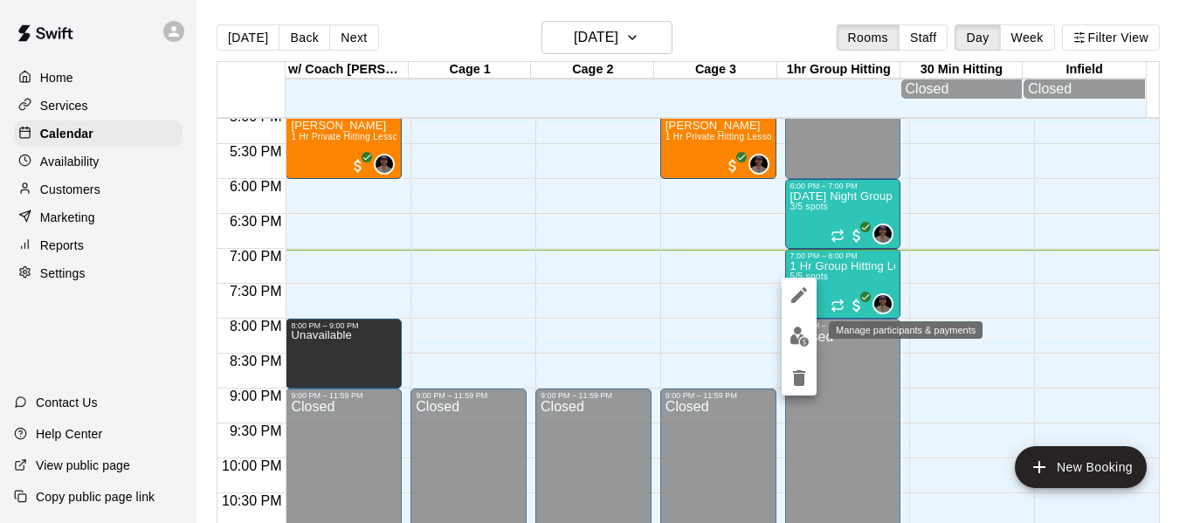
click at [799, 337] on img "edit" at bounding box center [800, 337] width 20 height 20
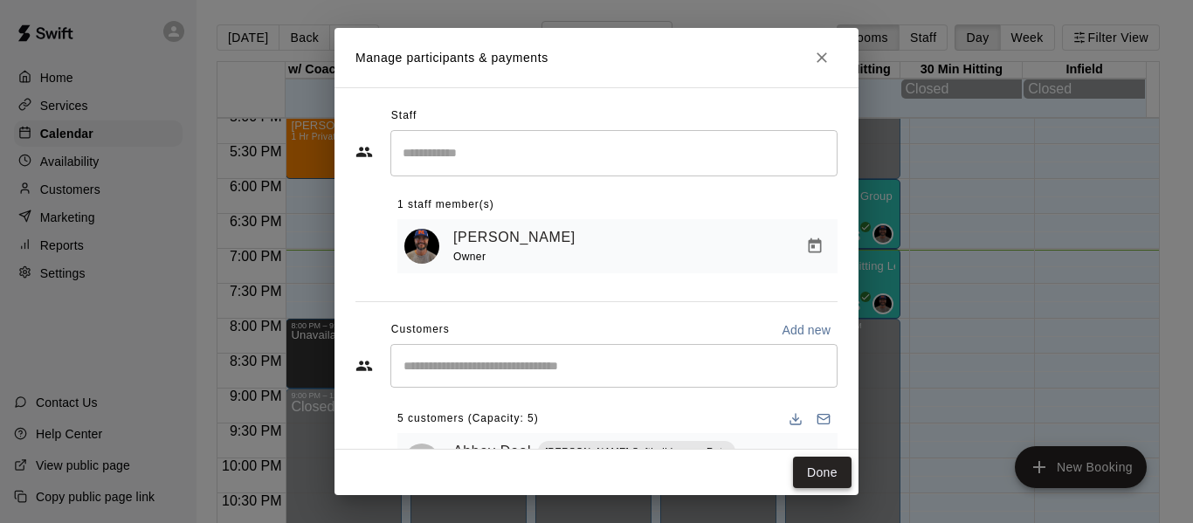
click at [835, 474] on button "Done" at bounding box center [822, 473] width 59 height 32
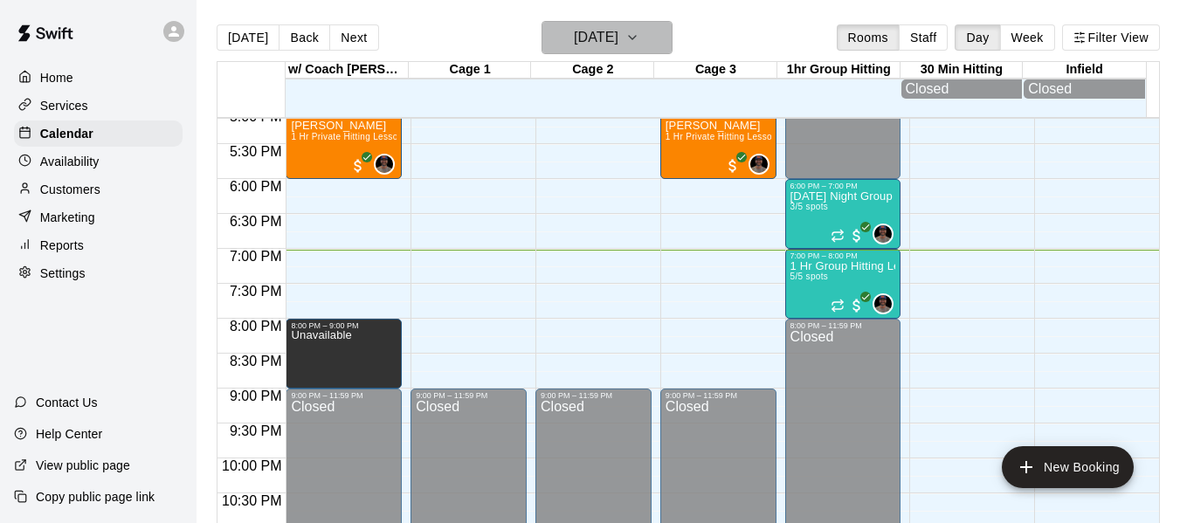
click at [640, 29] on icon "button" at bounding box center [633, 37] width 14 height 21
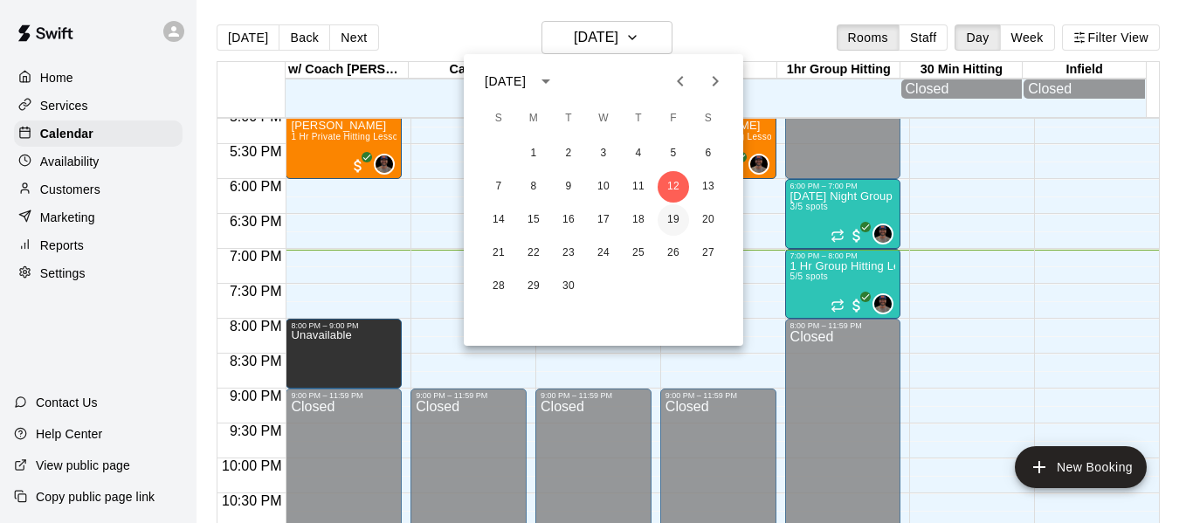
click at [677, 223] on button "19" at bounding box center [673, 219] width 31 height 31
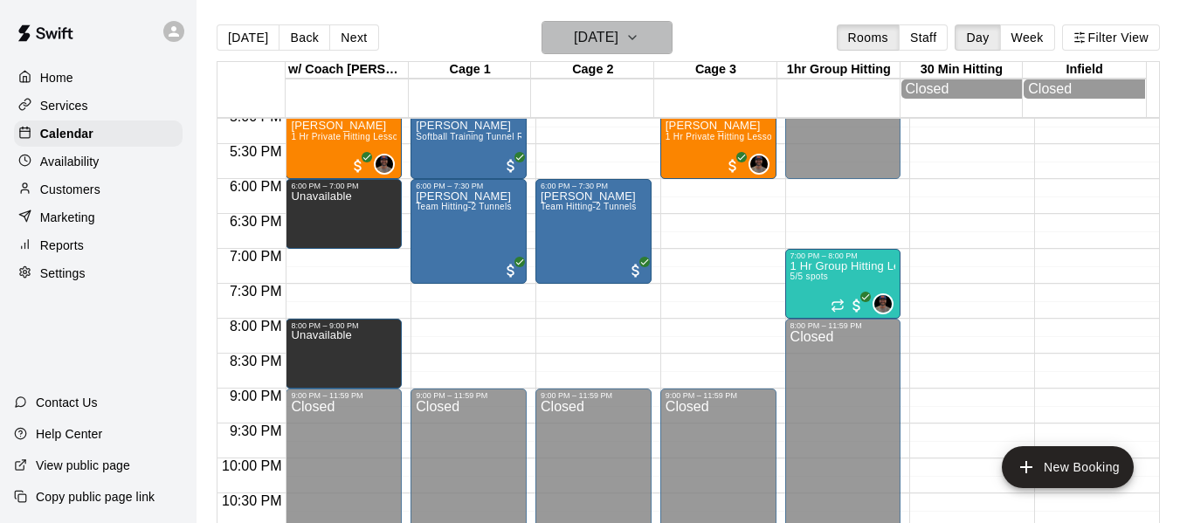
click at [640, 36] on icon "button" at bounding box center [633, 37] width 14 height 21
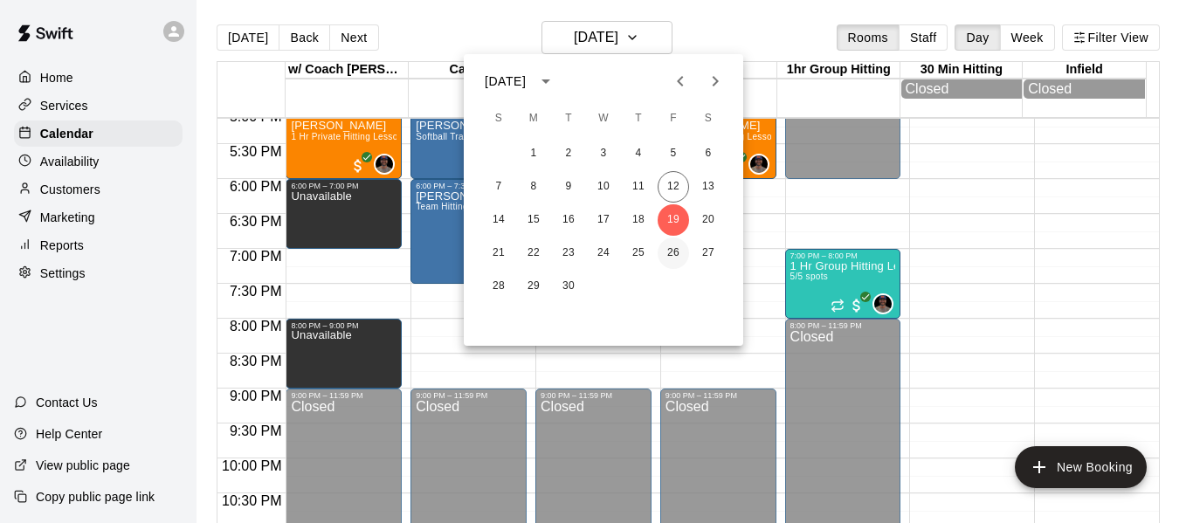
click at [676, 253] on button "26" at bounding box center [673, 253] width 31 height 31
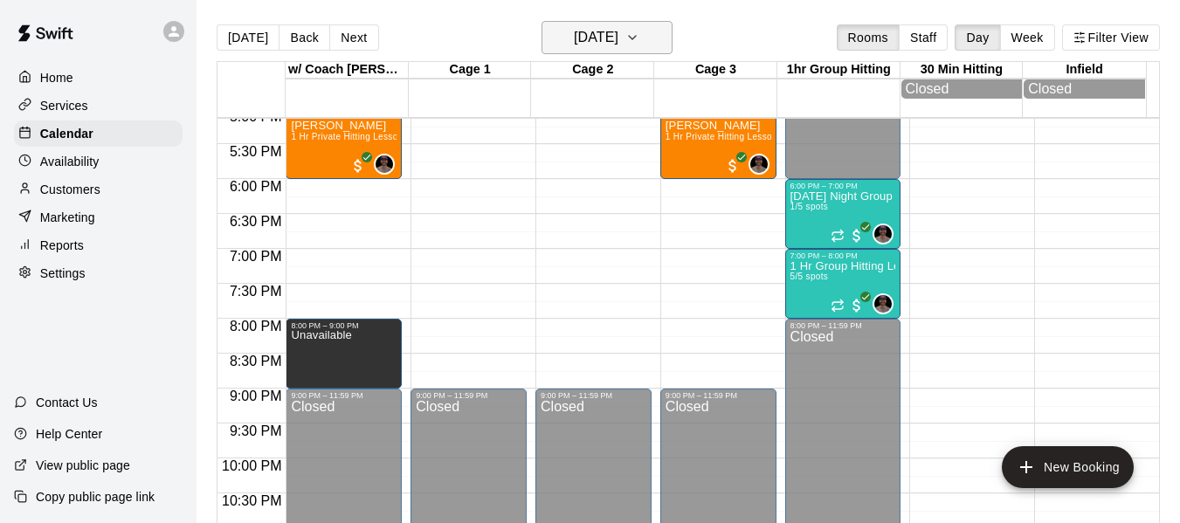
click at [640, 37] on icon "button" at bounding box center [633, 37] width 14 height 21
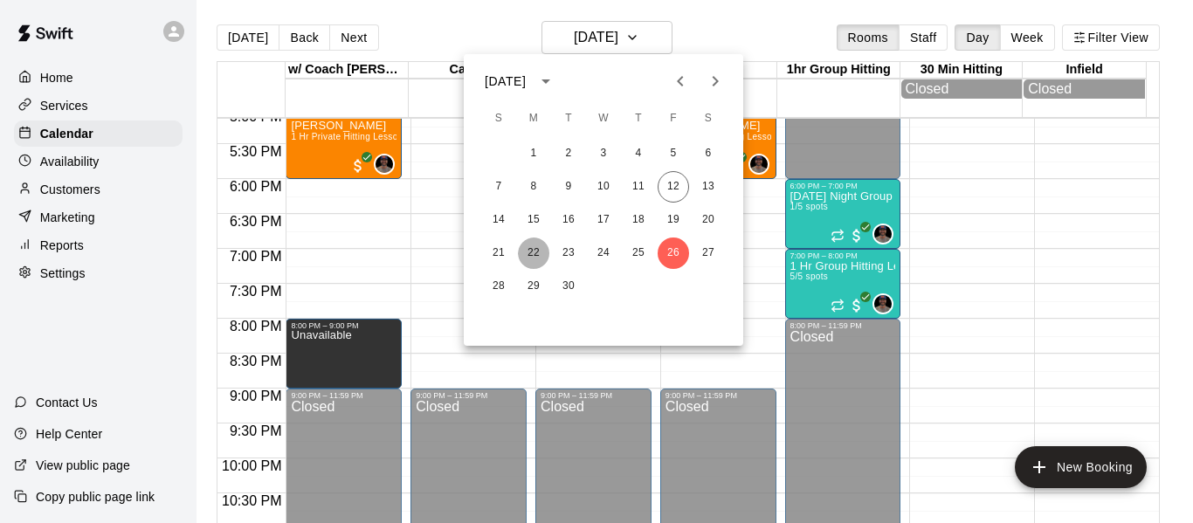
click at [535, 255] on button "22" at bounding box center [533, 253] width 31 height 31
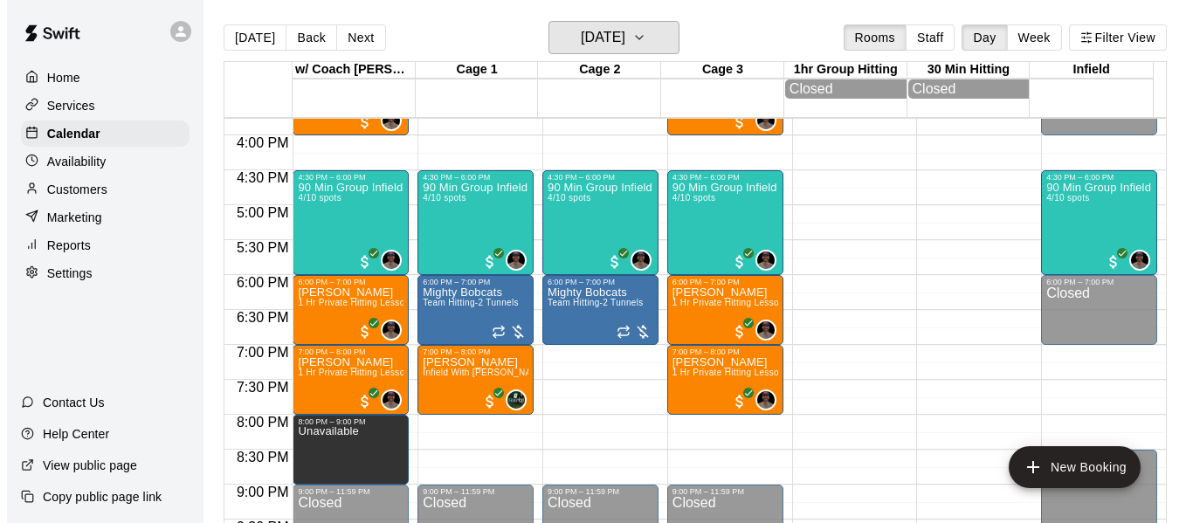
scroll to position [1082, 0]
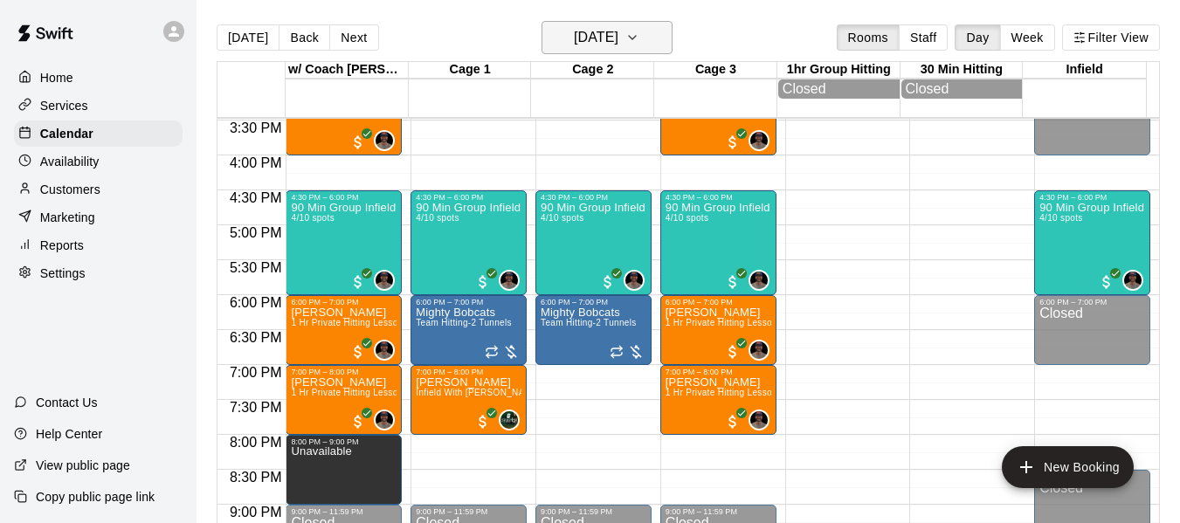
click at [640, 31] on icon "button" at bounding box center [633, 37] width 14 height 21
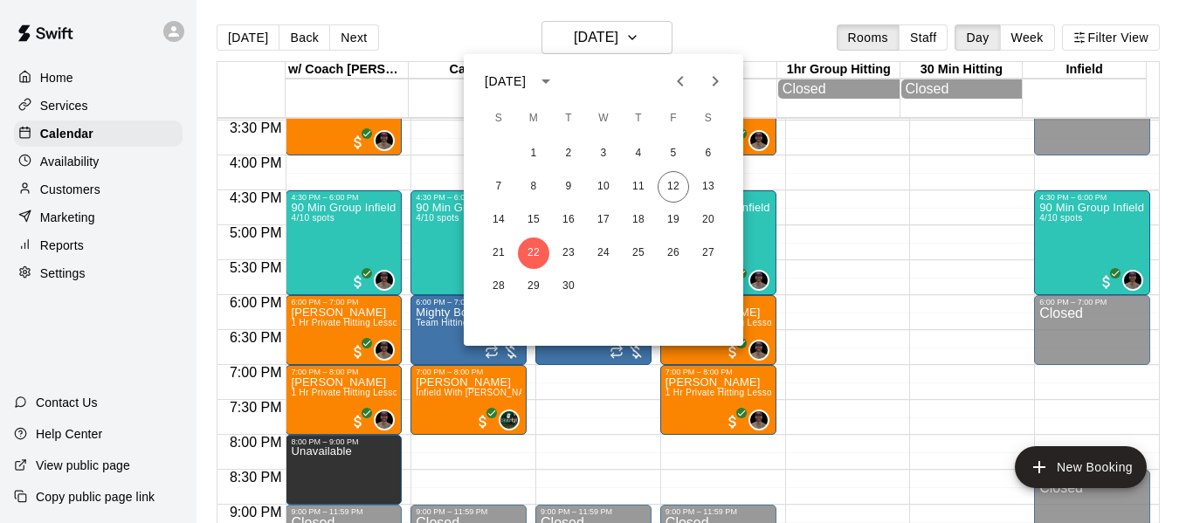
click at [719, 80] on icon "Next month" at bounding box center [715, 81] width 21 height 21
click at [531, 181] on button "6" at bounding box center [533, 186] width 31 height 31
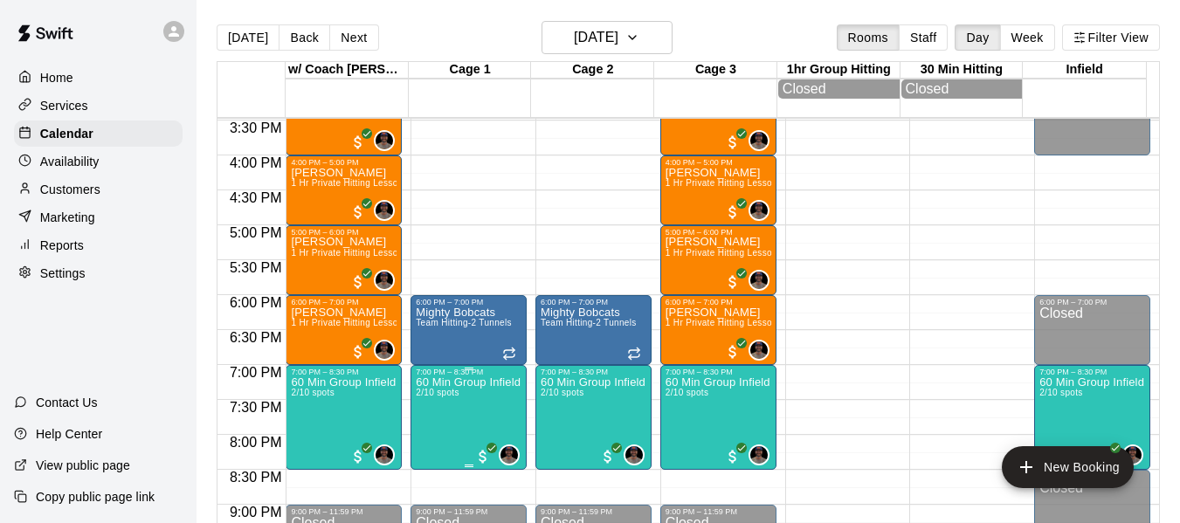
click at [450, 383] on p "60 Min Group Infield Training 12u And Older" at bounding box center [469, 383] width 106 height 0
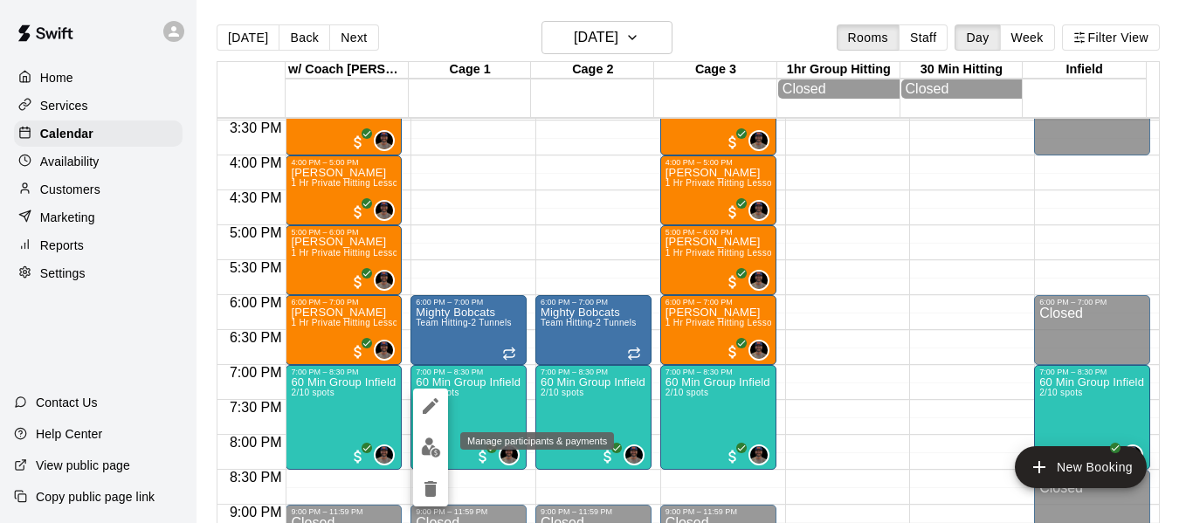
click at [432, 439] on img "edit" at bounding box center [431, 448] width 20 height 20
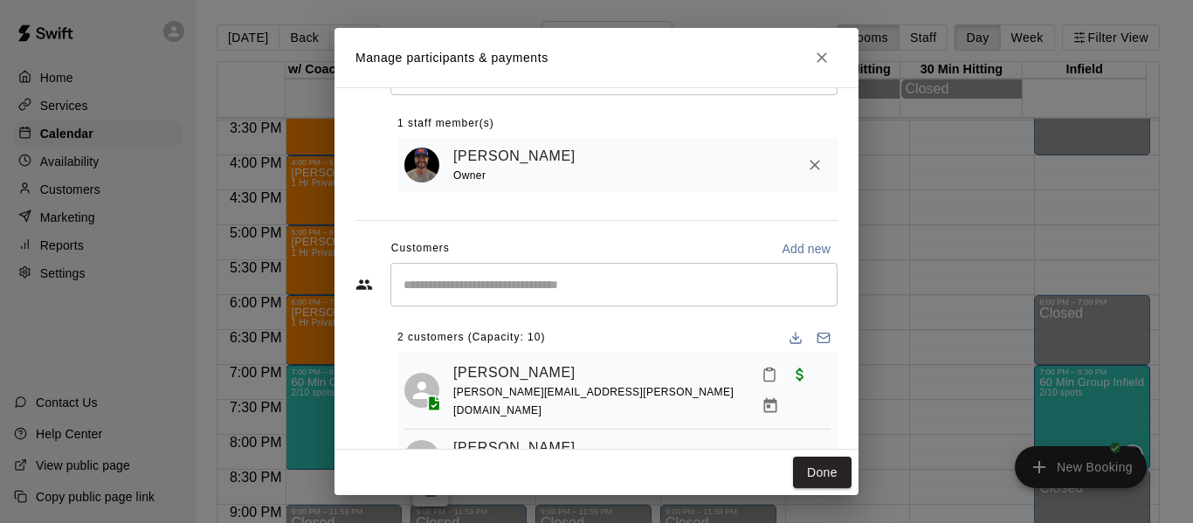
scroll to position [116, 0]
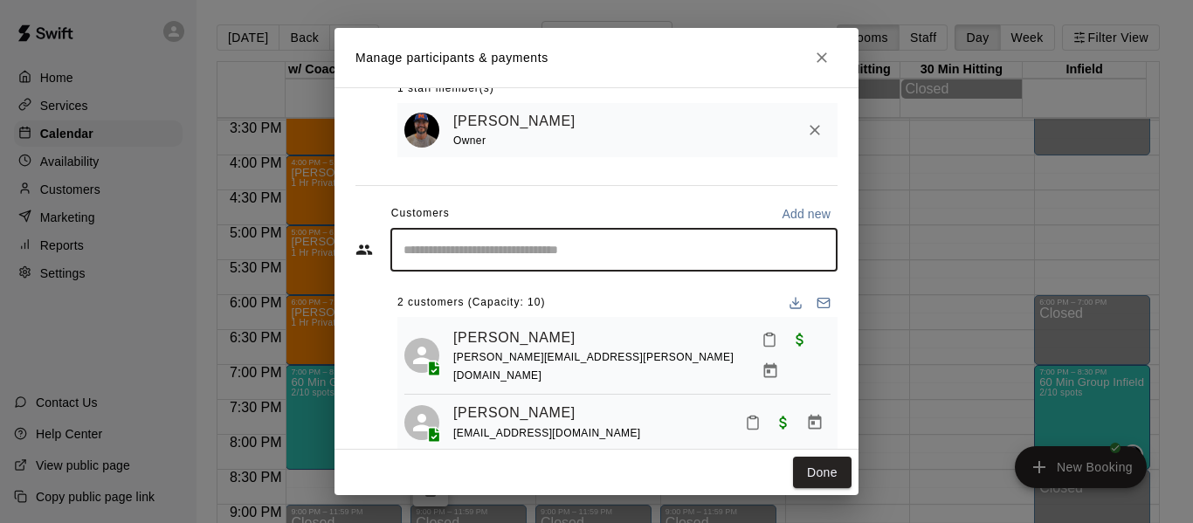
click at [524, 251] on input "Start typing to search customers..." at bounding box center [614, 249] width 432 height 17
type input "*"
type input "****"
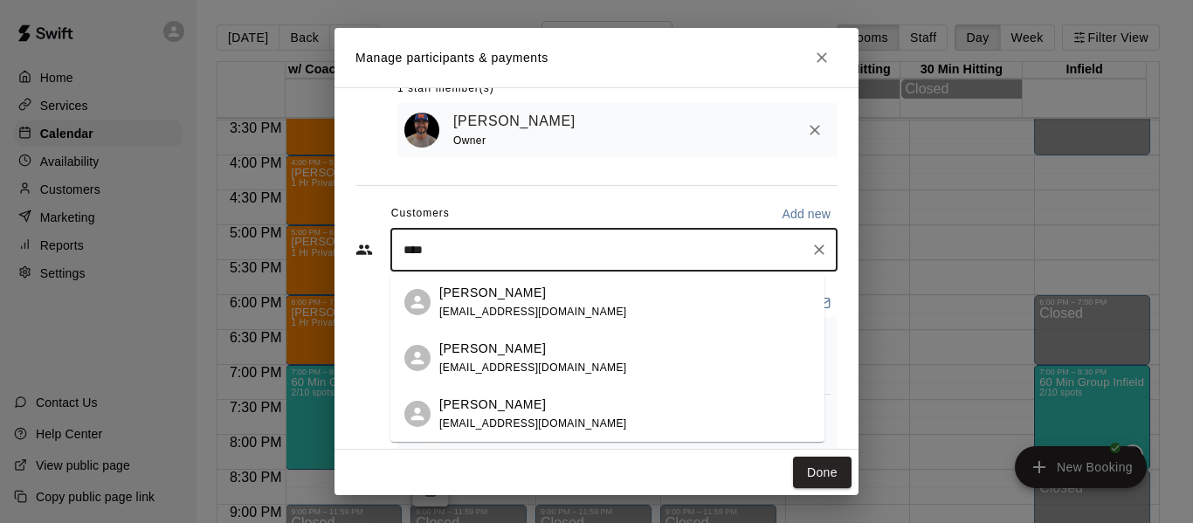
click at [481, 355] on p "[PERSON_NAME]" at bounding box center [492, 349] width 107 height 18
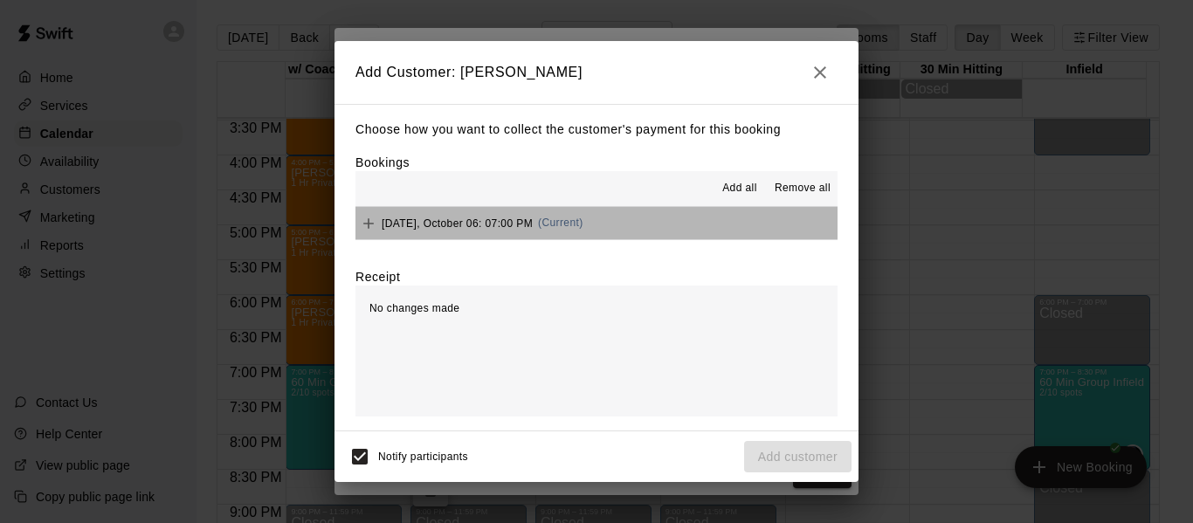
click at [656, 224] on button "[DATE], October 06: 07:00 PM (Current)" at bounding box center [597, 223] width 482 height 32
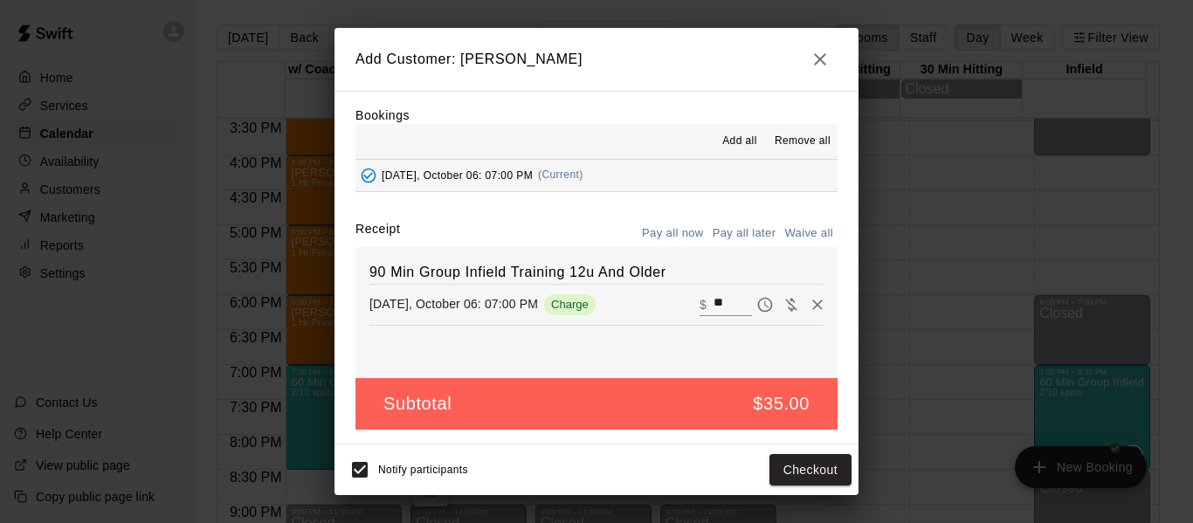
scroll to position [37, 0]
click at [812, 472] on button "Checkout" at bounding box center [811, 470] width 82 height 32
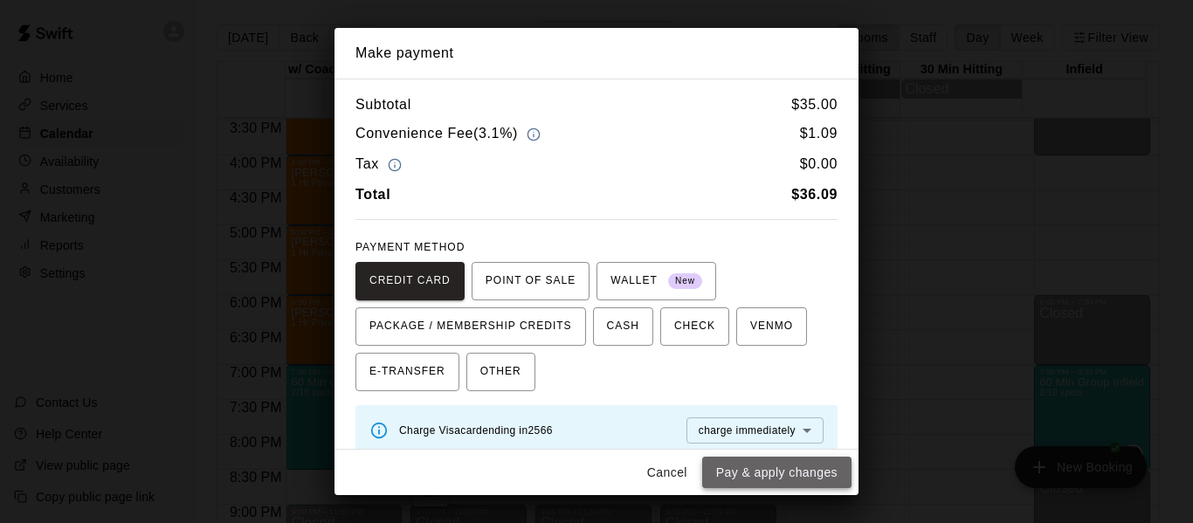
click at [798, 472] on button "Pay & apply changes" at bounding box center [776, 473] width 149 height 32
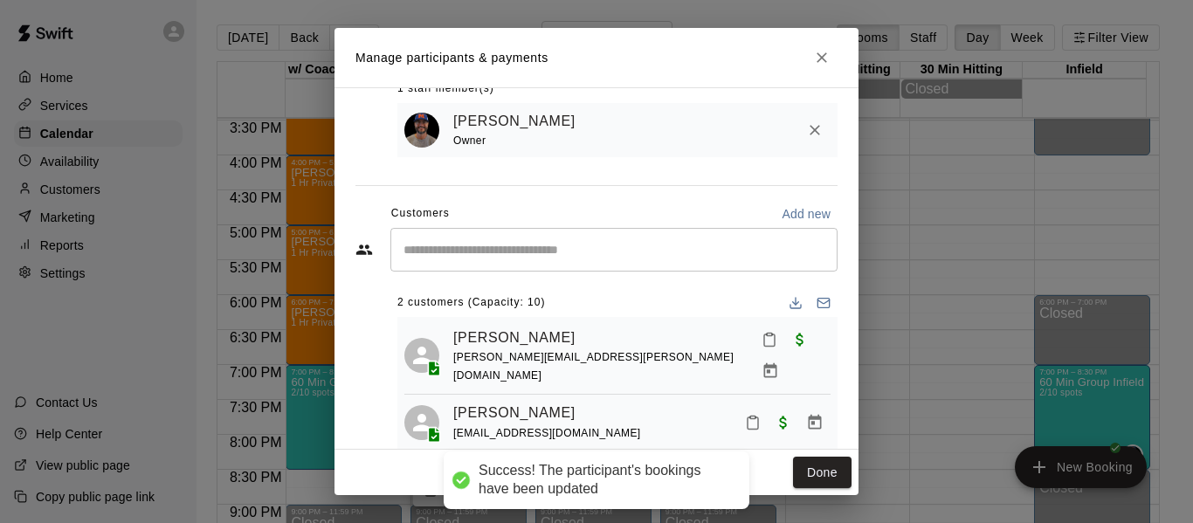
scroll to position [0, 0]
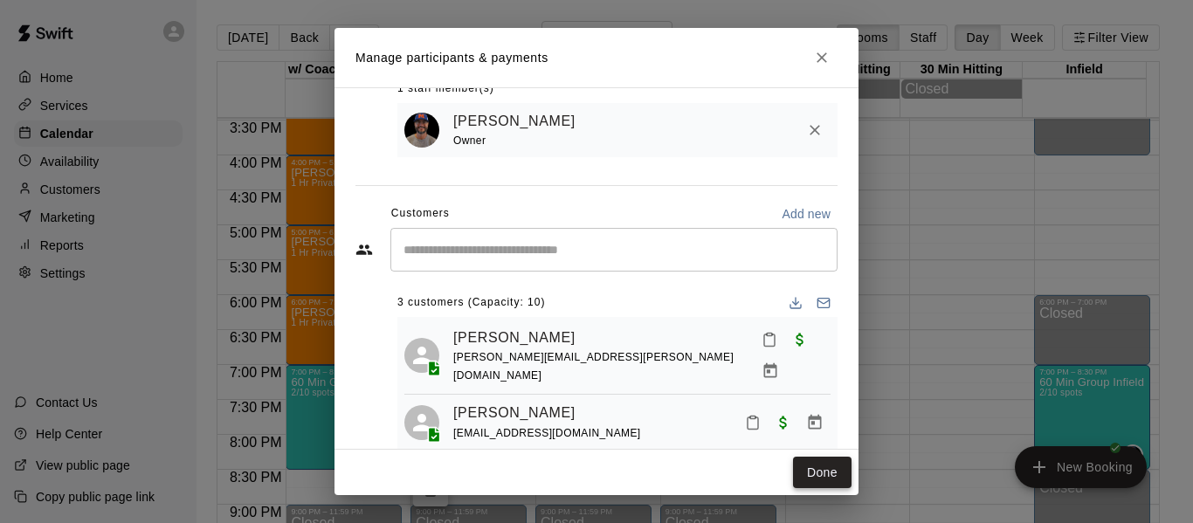
click at [811, 469] on button "Done" at bounding box center [822, 473] width 59 height 32
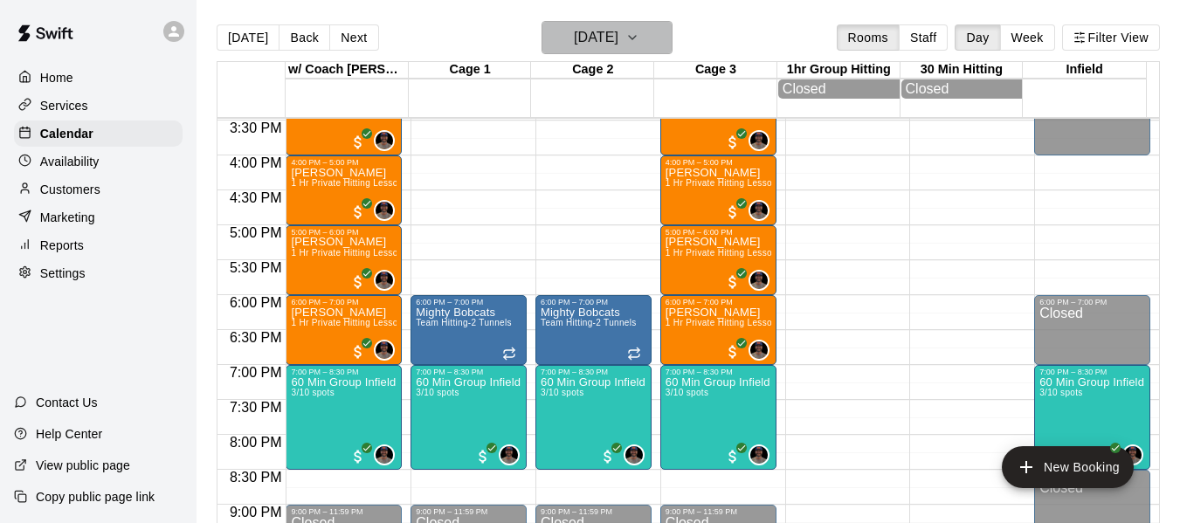
click at [640, 31] on icon "button" at bounding box center [633, 37] width 14 height 21
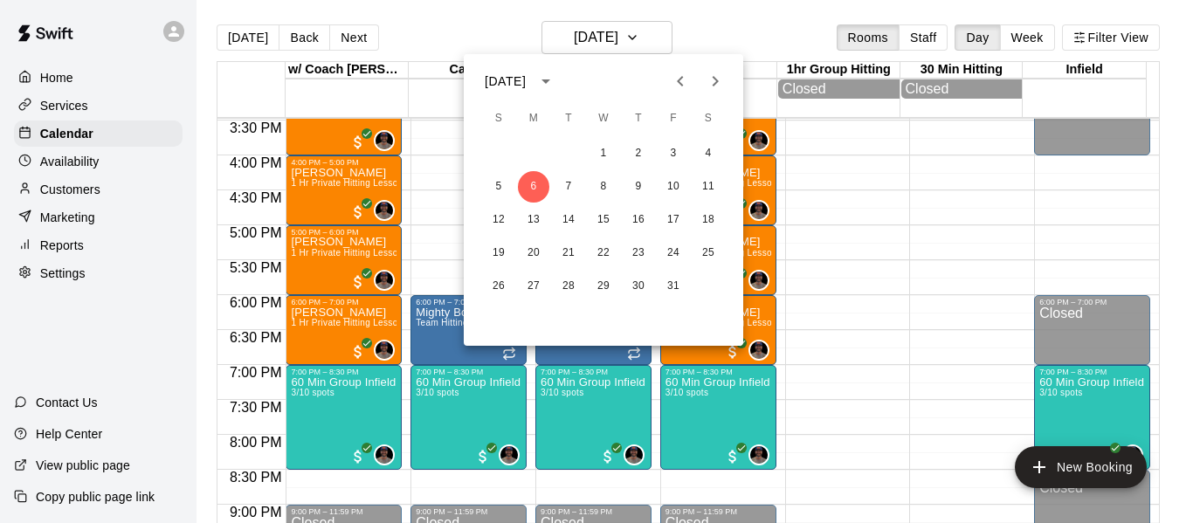
click at [684, 80] on icon "Previous month" at bounding box center [680, 81] width 21 height 21
click at [677, 245] on button "26" at bounding box center [673, 253] width 31 height 31
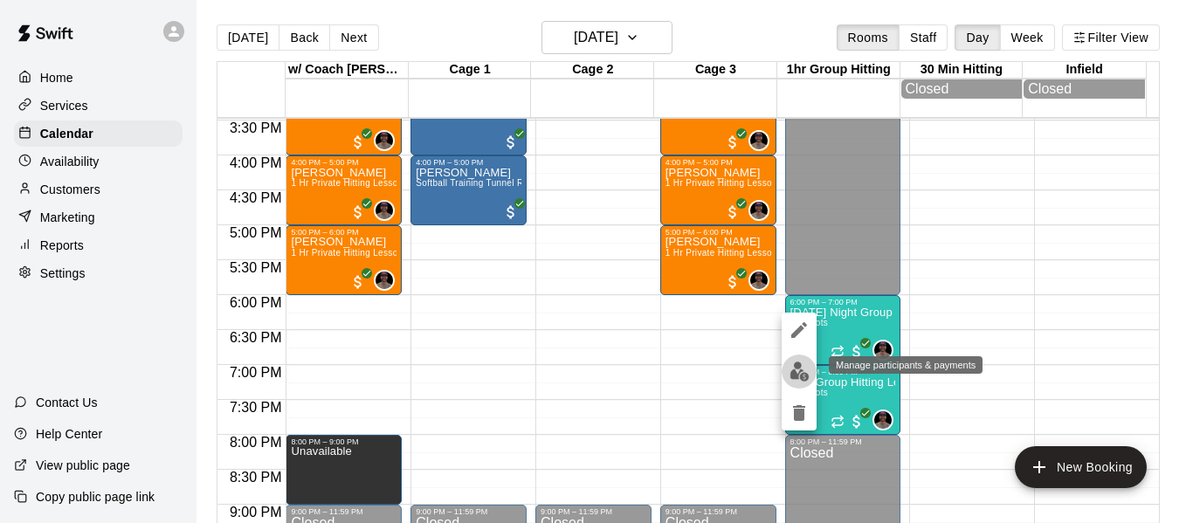
click at [796, 371] on img "edit" at bounding box center [800, 372] width 20 height 20
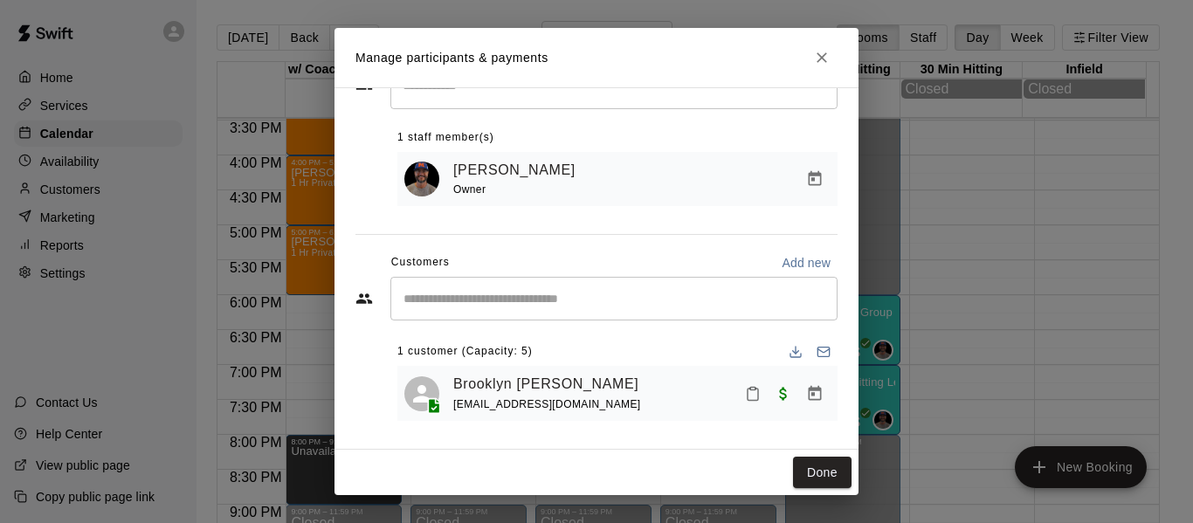
scroll to position [73, 0]
click at [820, 62] on icon "Close" at bounding box center [821, 57] width 17 height 17
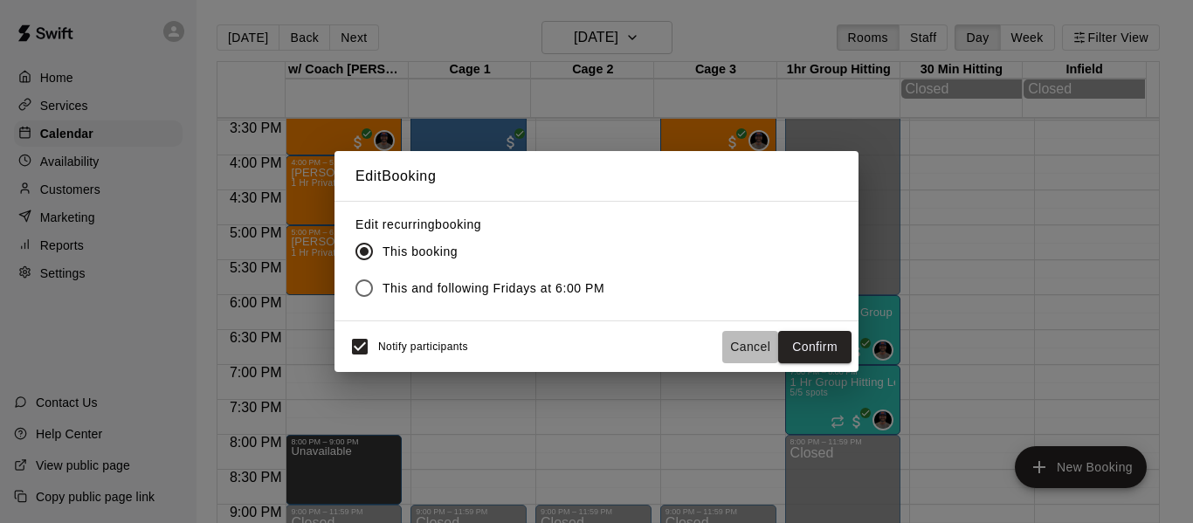
click at [761, 351] on button "Cancel" at bounding box center [751, 347] width 56 height 32
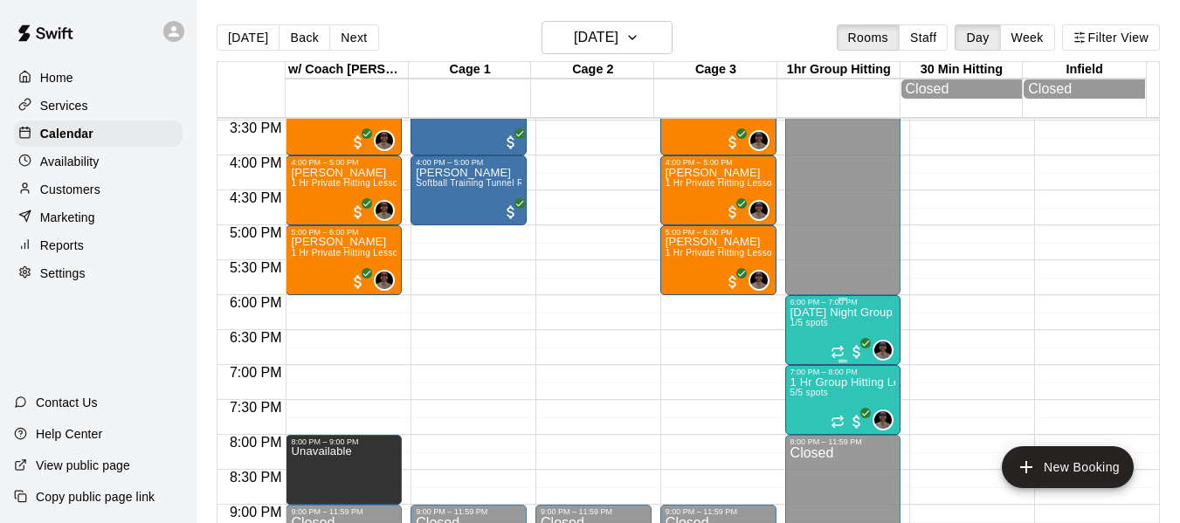
click at [801, 328] on span "1/5 spots" at bounding box center [810, 323] width 38 height 10
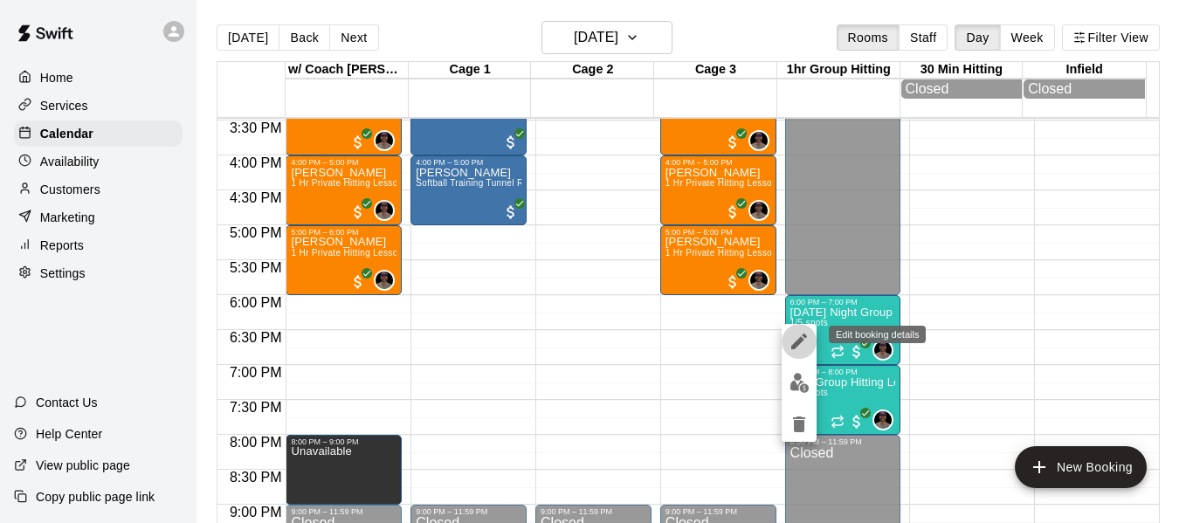
click at [799, 344] on icon "edit" at bounding box center [800, 342] width 16 height 16
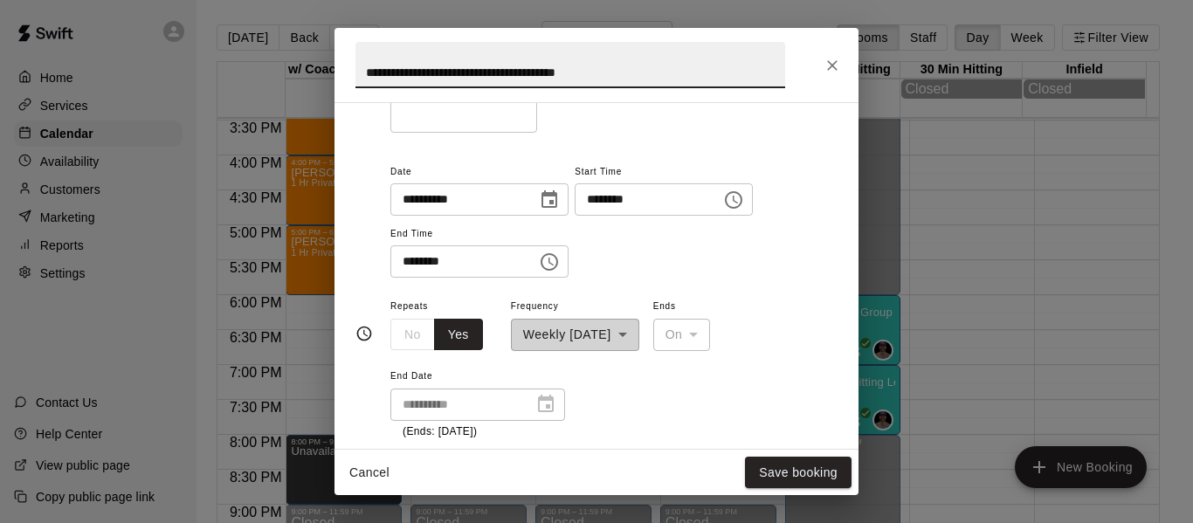
scroll to position [175, 0]
click at [843, 69] on button "Close" at bounding box center [832, 65] width 31 height 31
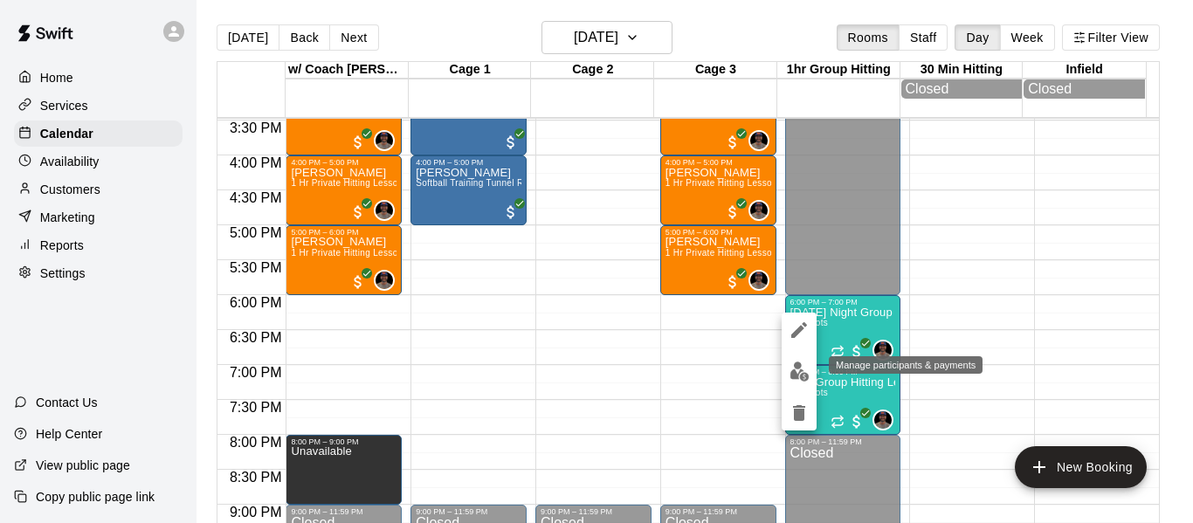
click at [785, 363] on button "edit" at bounding box center [799, 372] width 35 height 34
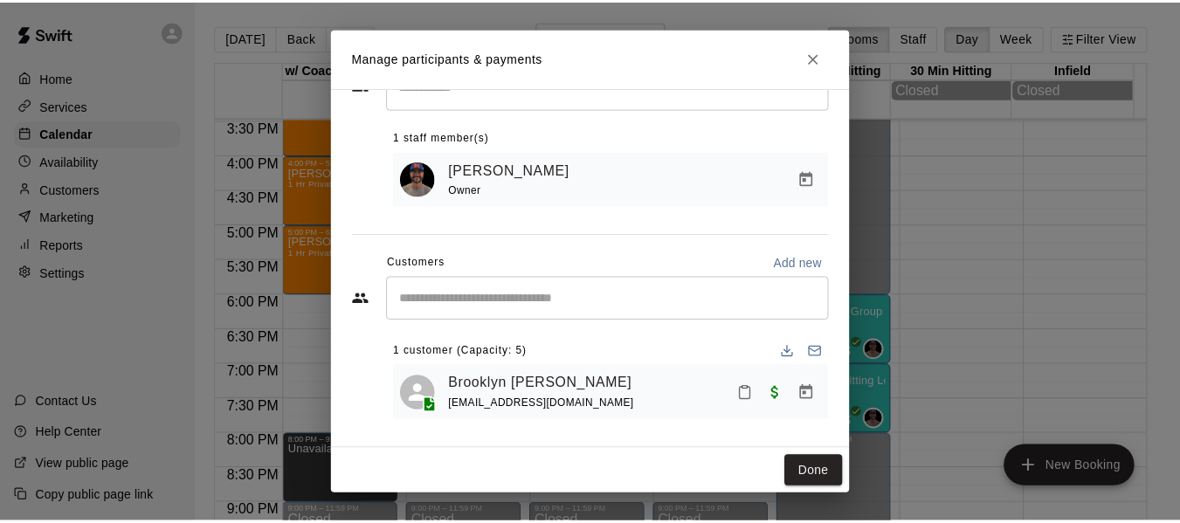
scroll to position [73, 0]
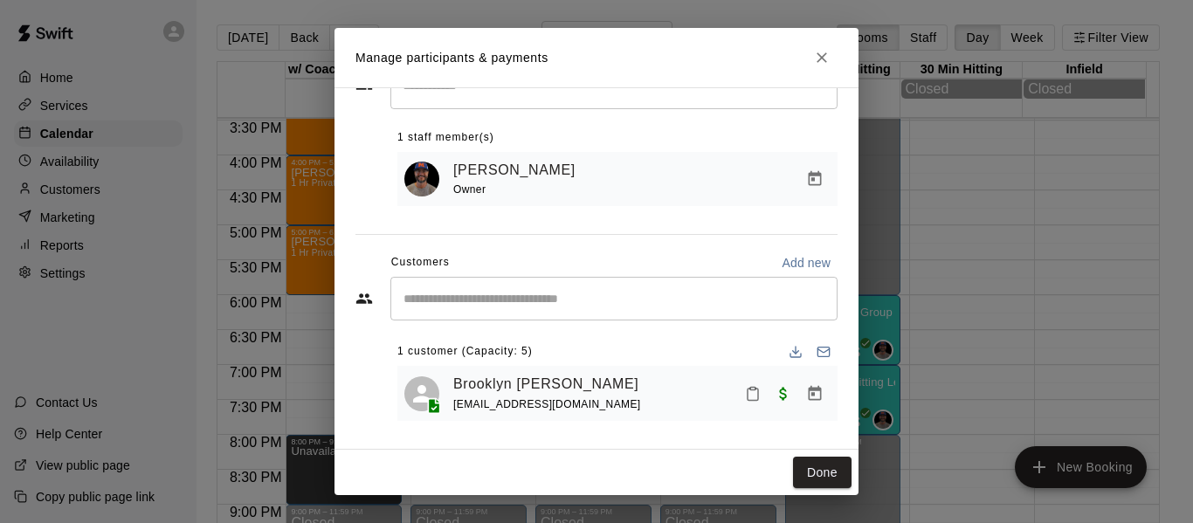
click at [496, 298] on input "Start typing to search customers..." at bounding box center [614, 298] width 432 height 17
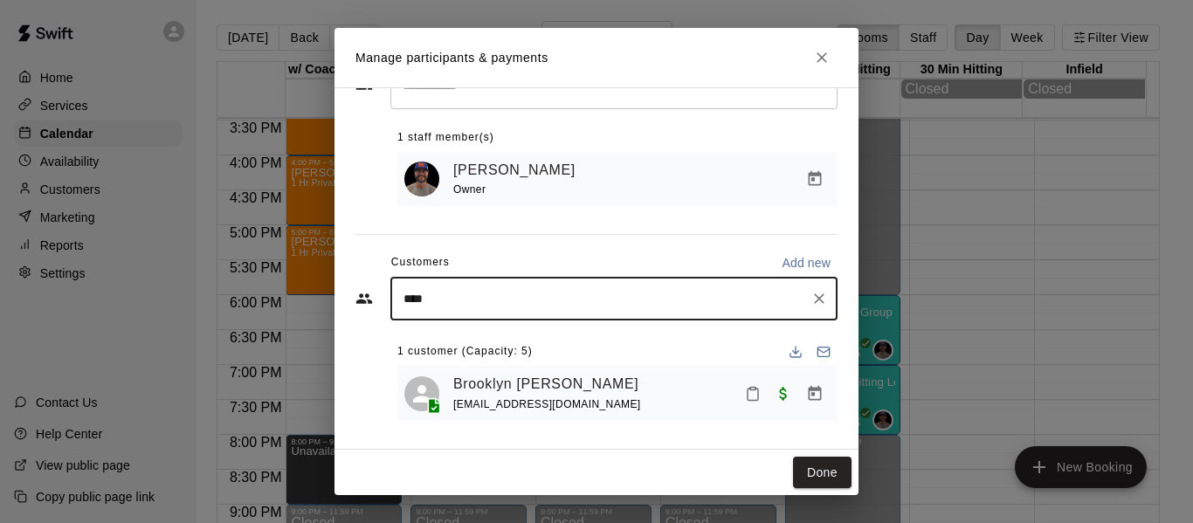
type input "*****"
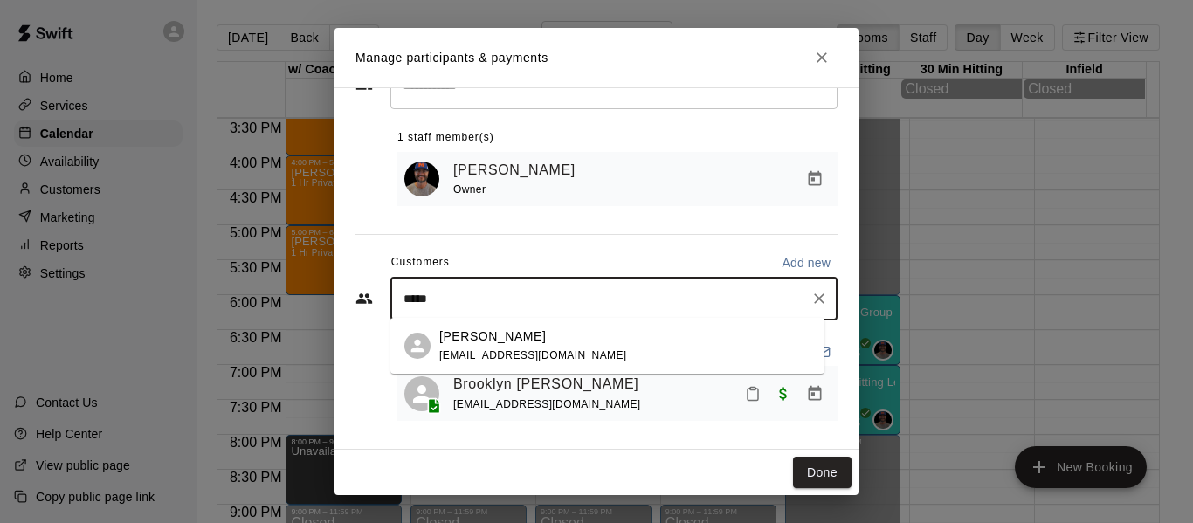
click at [495, 342] on p "[PERSON_NAME]" at bounding box center [492, 337] width 107 height 18
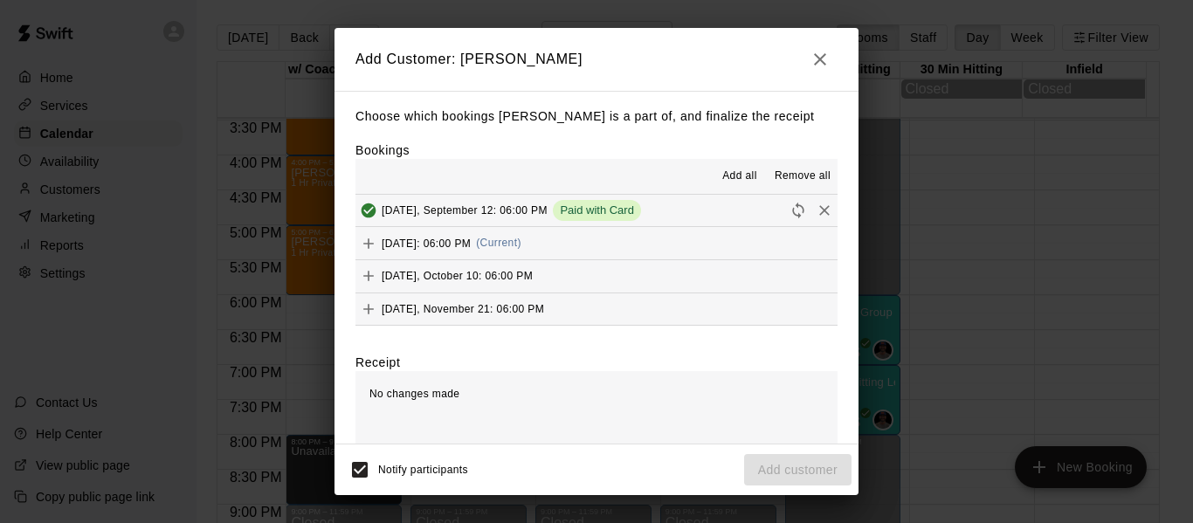
click at [650, 244] on button "[DATE]: 06:00 PM (Current)" at bounding box center [597, 243] width 482 height 32
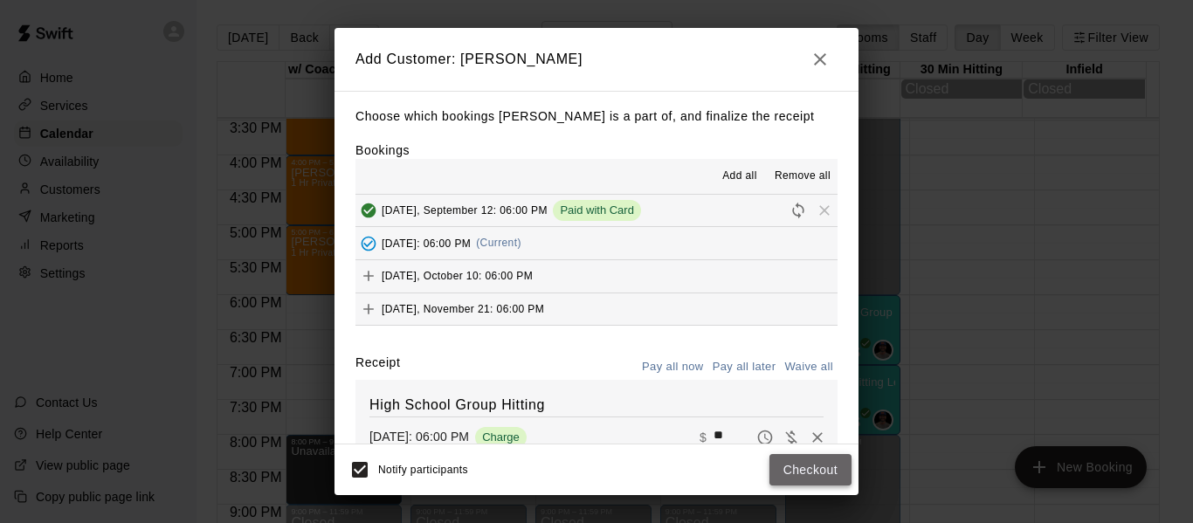
click at [792, 470] on button "Checkout" at bounding box center [811, 470] width 82 height 32
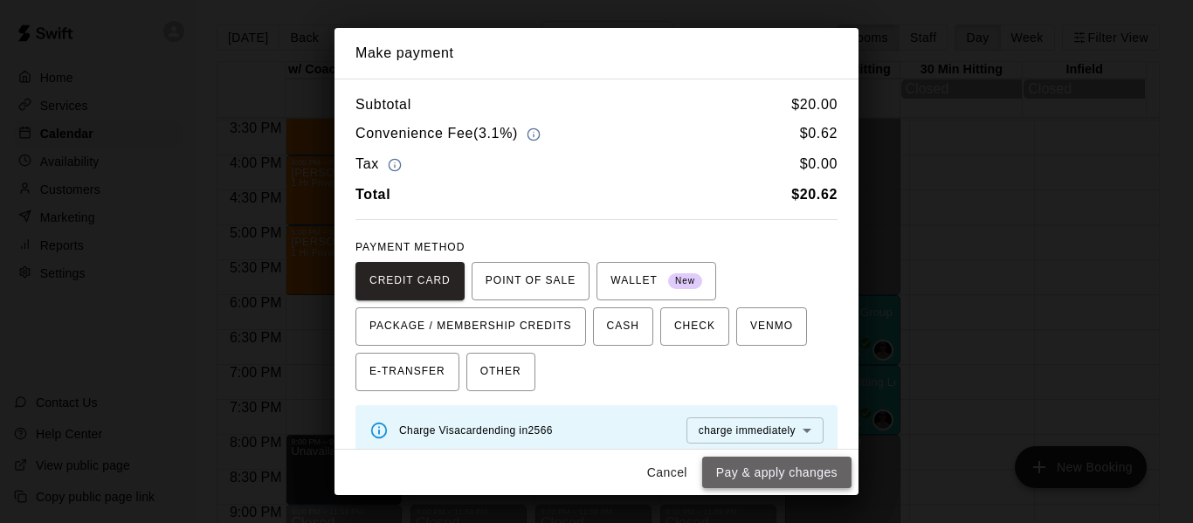
click at [802, 474] on button "Pay & apply changes" at bounding box center [776, 473] width 149 height 32
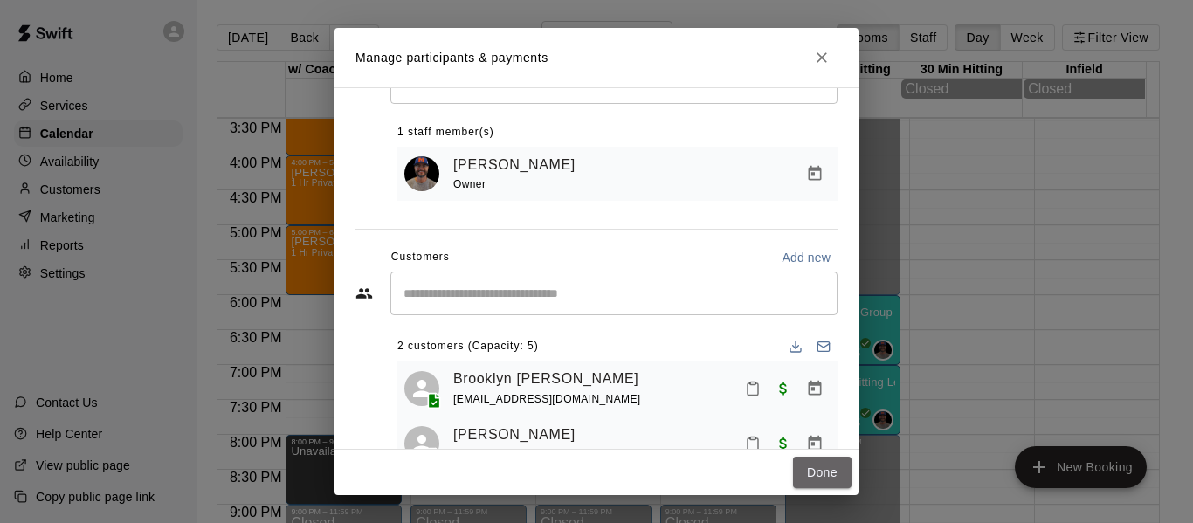
click at [802, 474] on button "Done" at bounding box center [822, 473] width 59 height 32
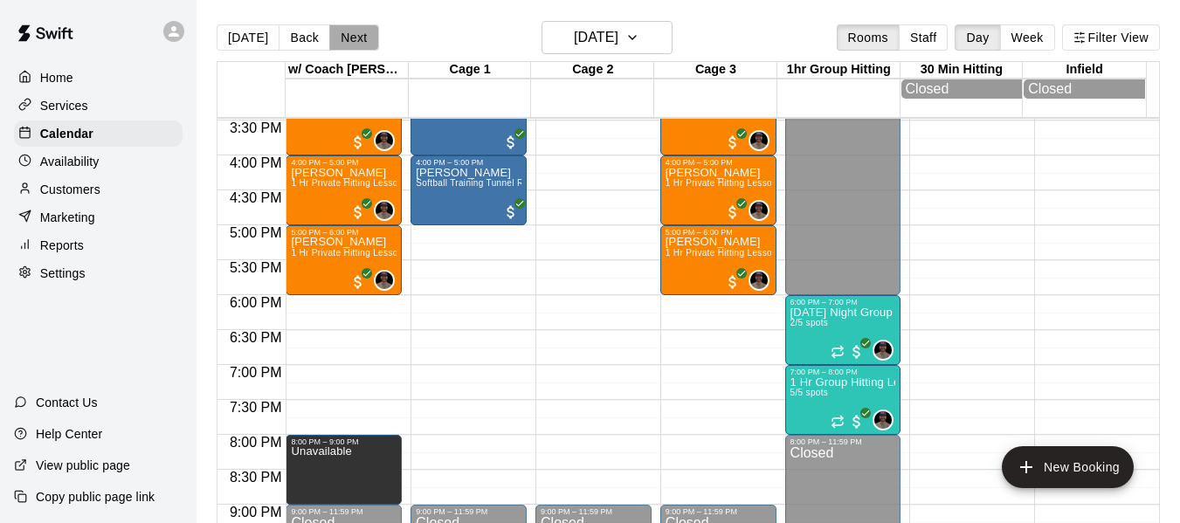
click at [345, 43] on button "Next" at bounding box center [353, 37] width 49 height 26
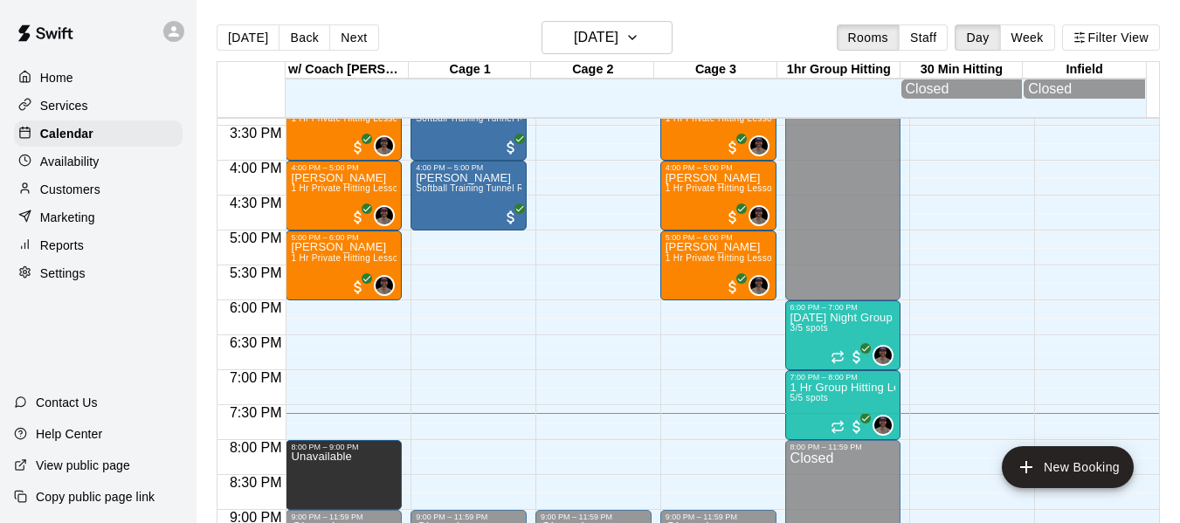
scroll to position [1023, 0]
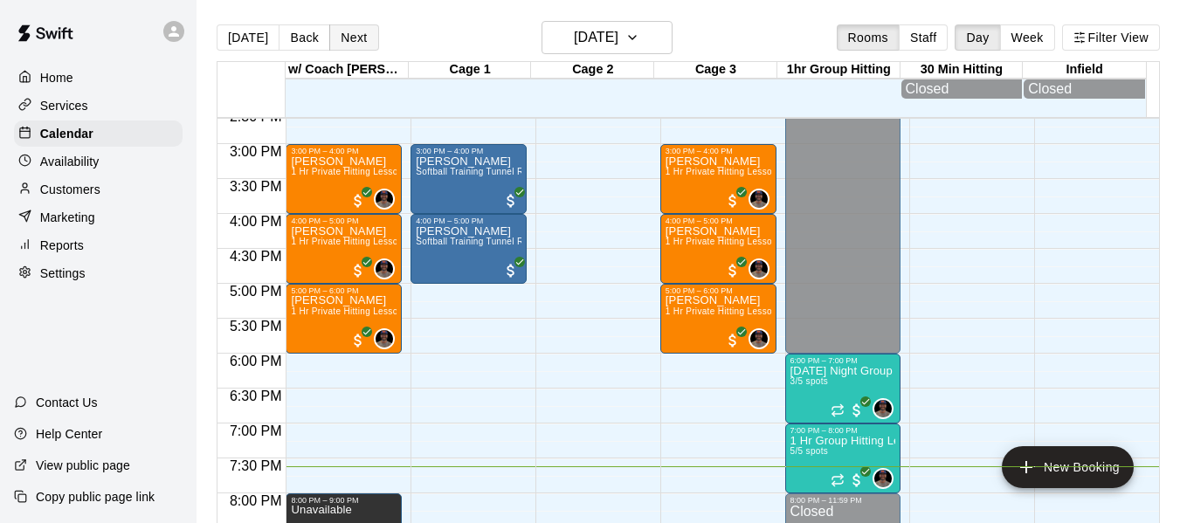
click at [337, 37] on button "Next" at bounding box center [353, 37] width 49 height 26
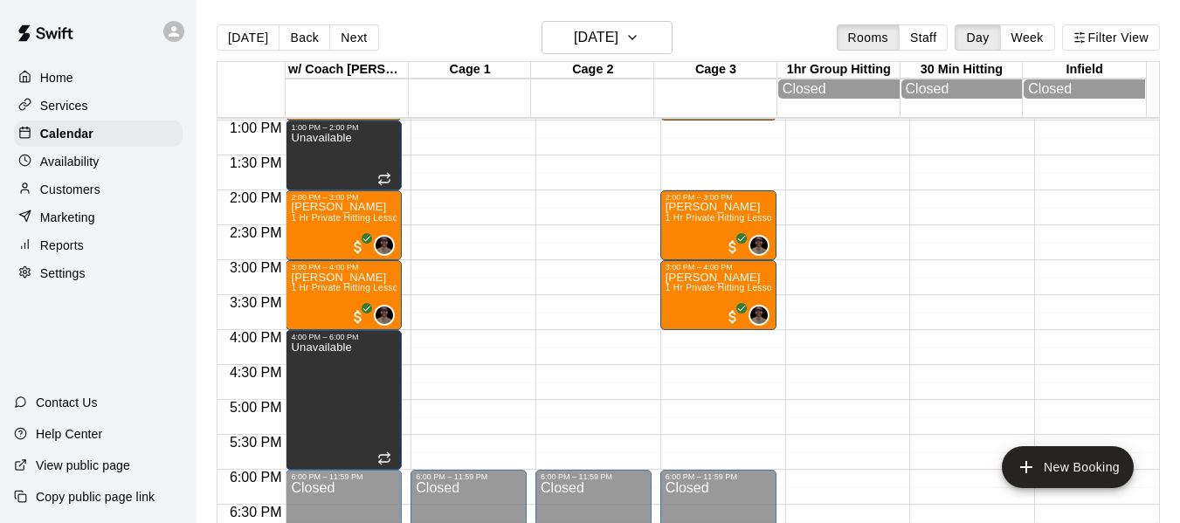
scroll to position [877, 0]
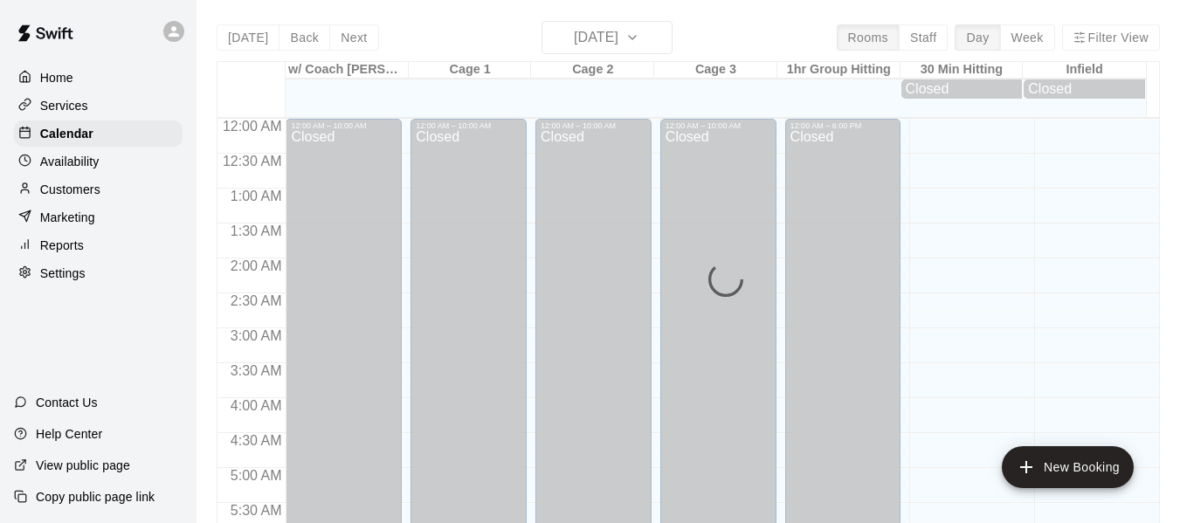
scroll to position [1198, 0]
